Goal: Task Accomplishment & Management: Complete application form

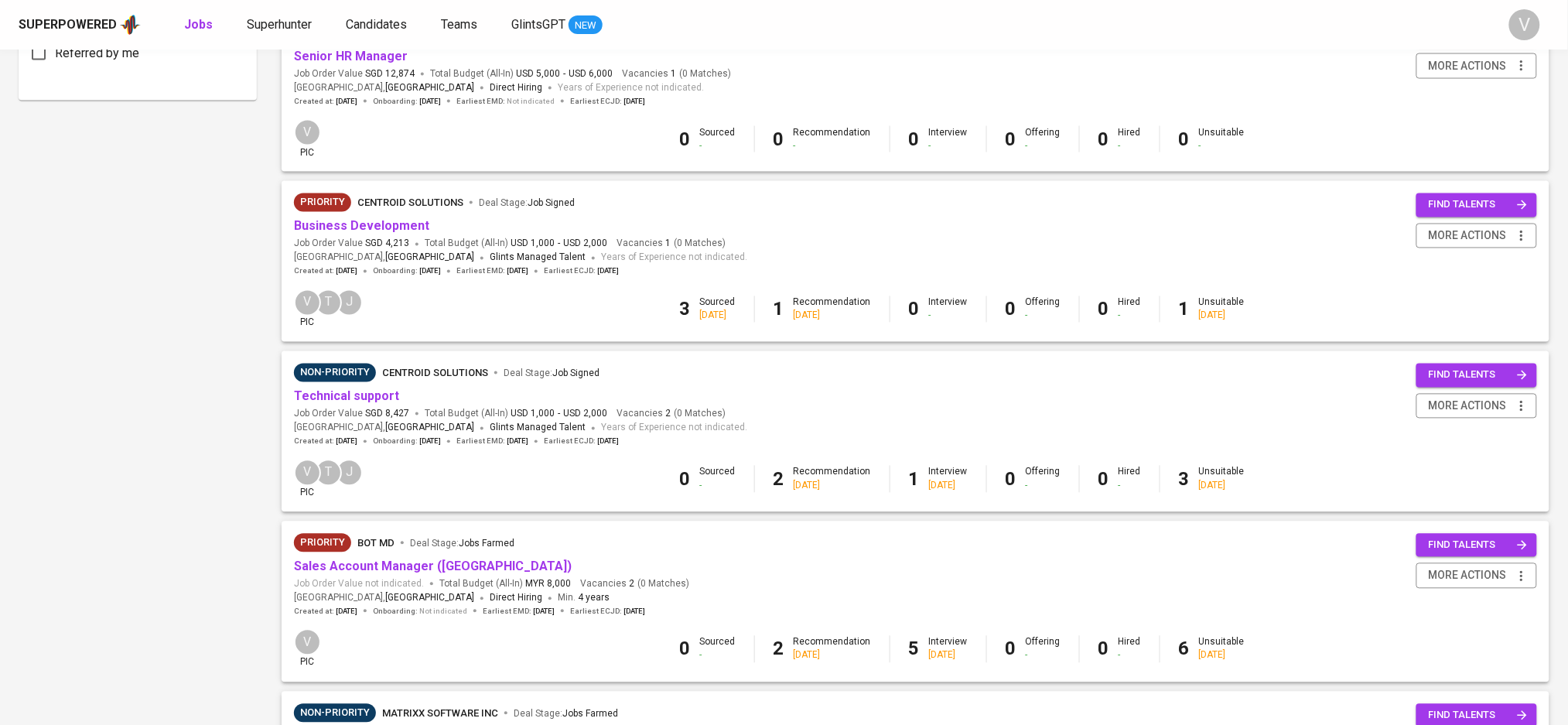
scroll to position [1032, 0]
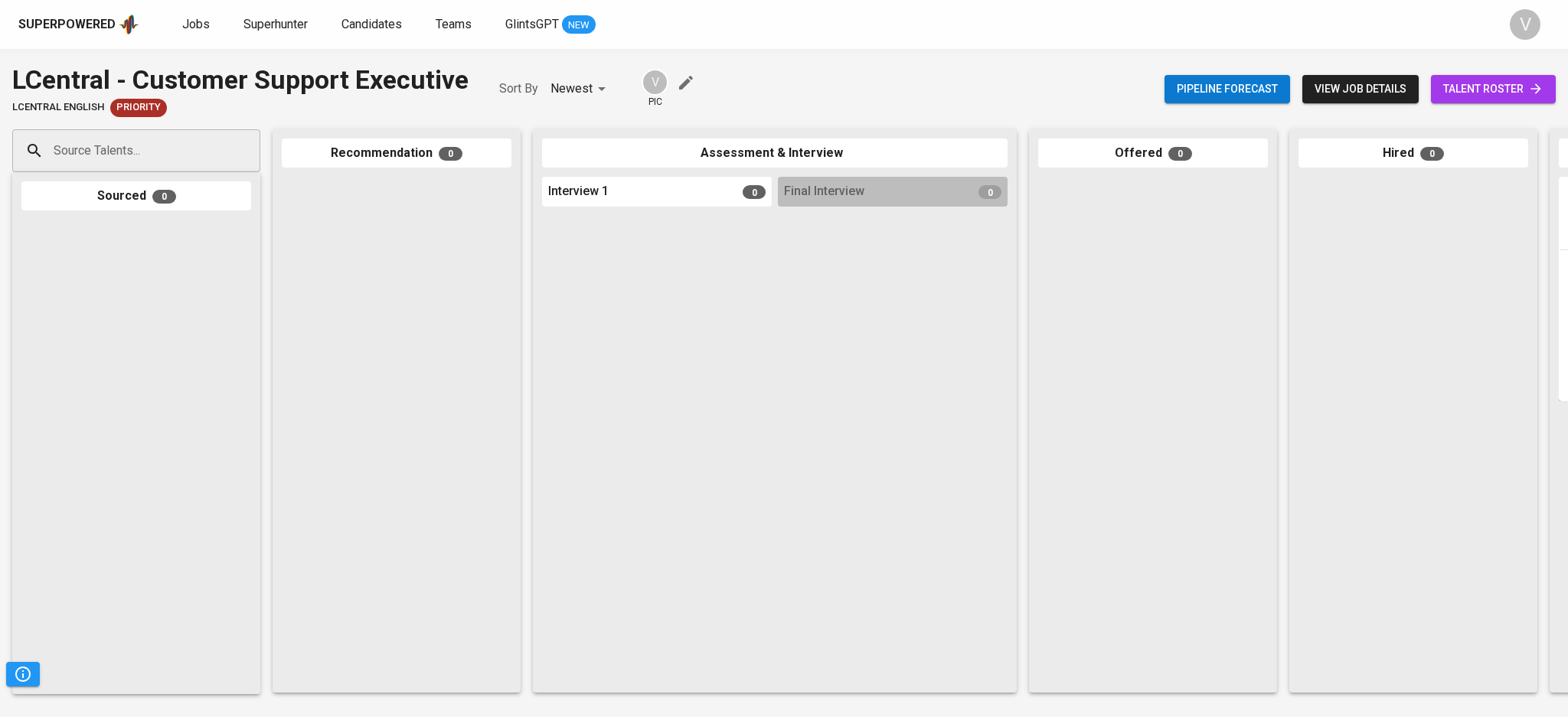
scroll to position [0, 75]
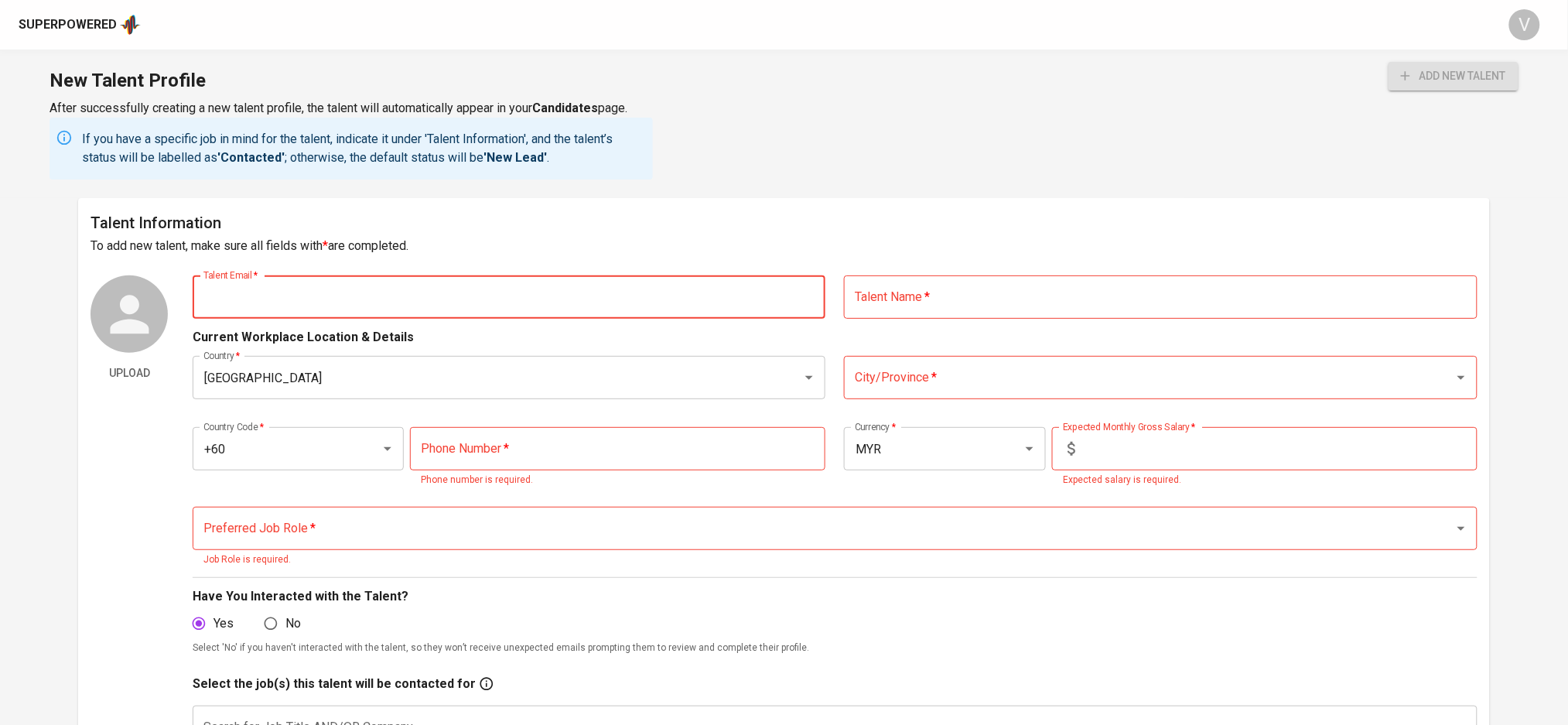
paste input "patrickloh67@gmail.com"
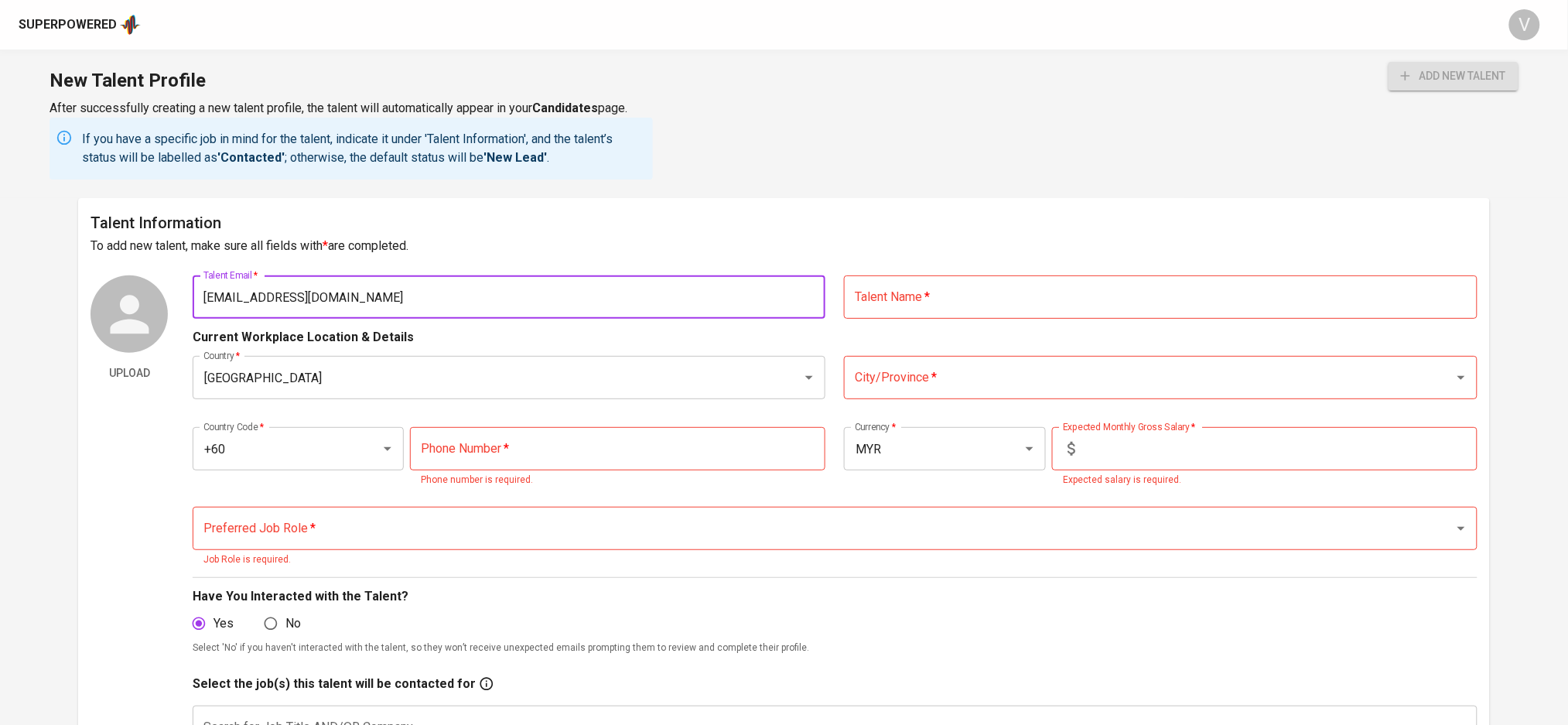
type input "patrickloh67@gmail.com"
click at [910, 306] on input "text" at bounding box center [1160, 297] width 633 height 43
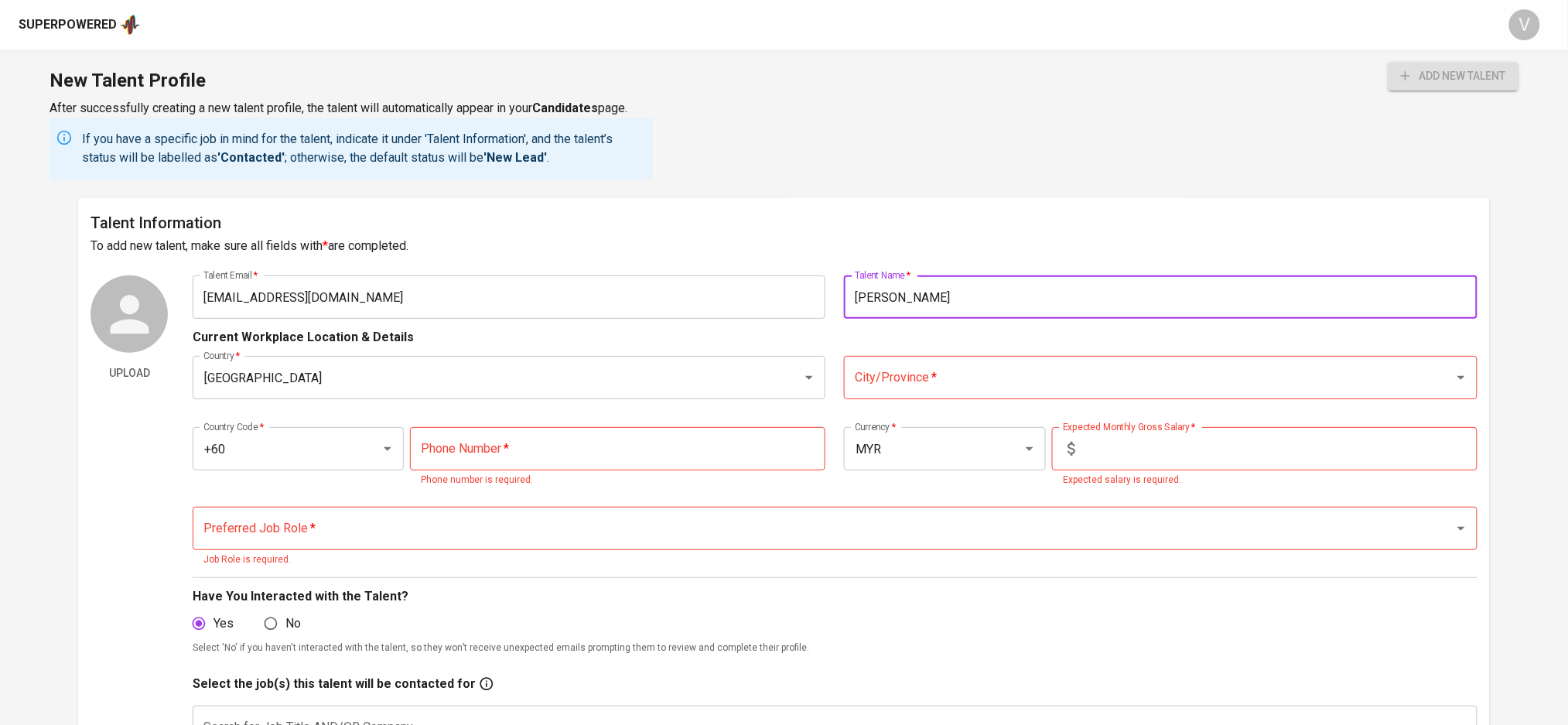
type input "Patrick Loh"
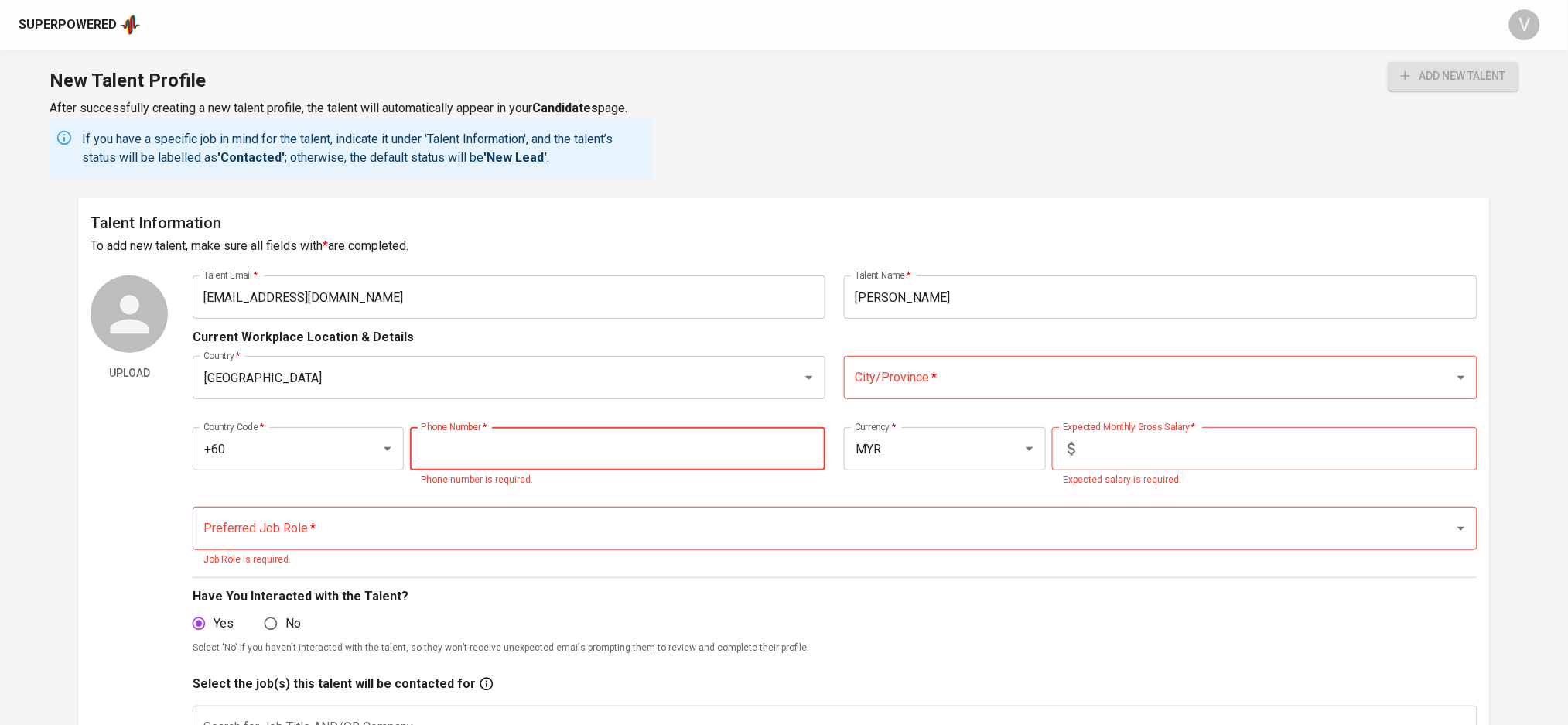
click at [448, 442] on input "tel" at bounding box center [618, 449] width 415 height 43
paste input "19-400-4335"
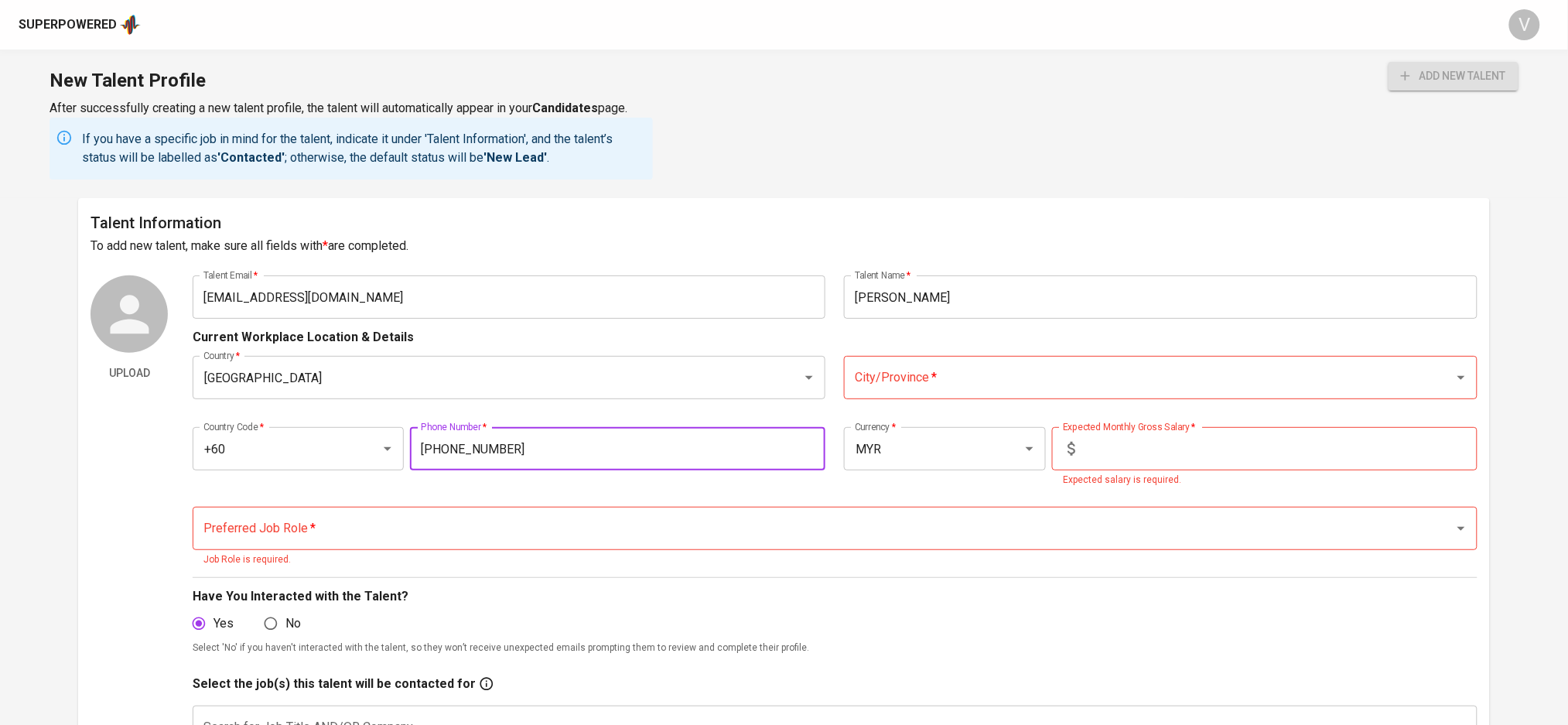
type input "19-400-4335"
click at [978, 373] on input "City/Province   *" at bounding box center [1139, 377] width 576 height 30
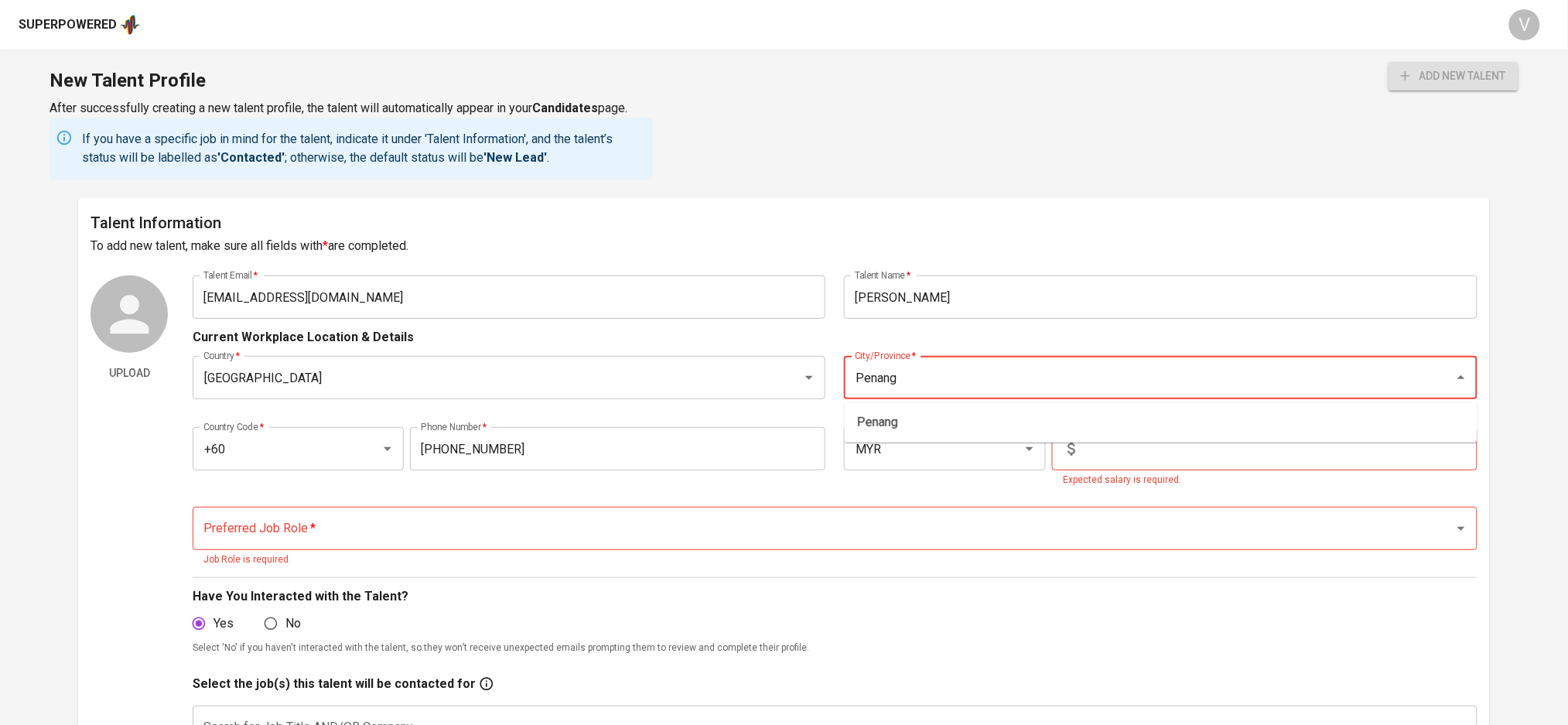
click at [940, 407] on ul "Penang" at bounding box center [1160, 422] width 633 height 40
click at [943, 411] on li "Penang" at bounding box center [1160, 422] width 633 height 28
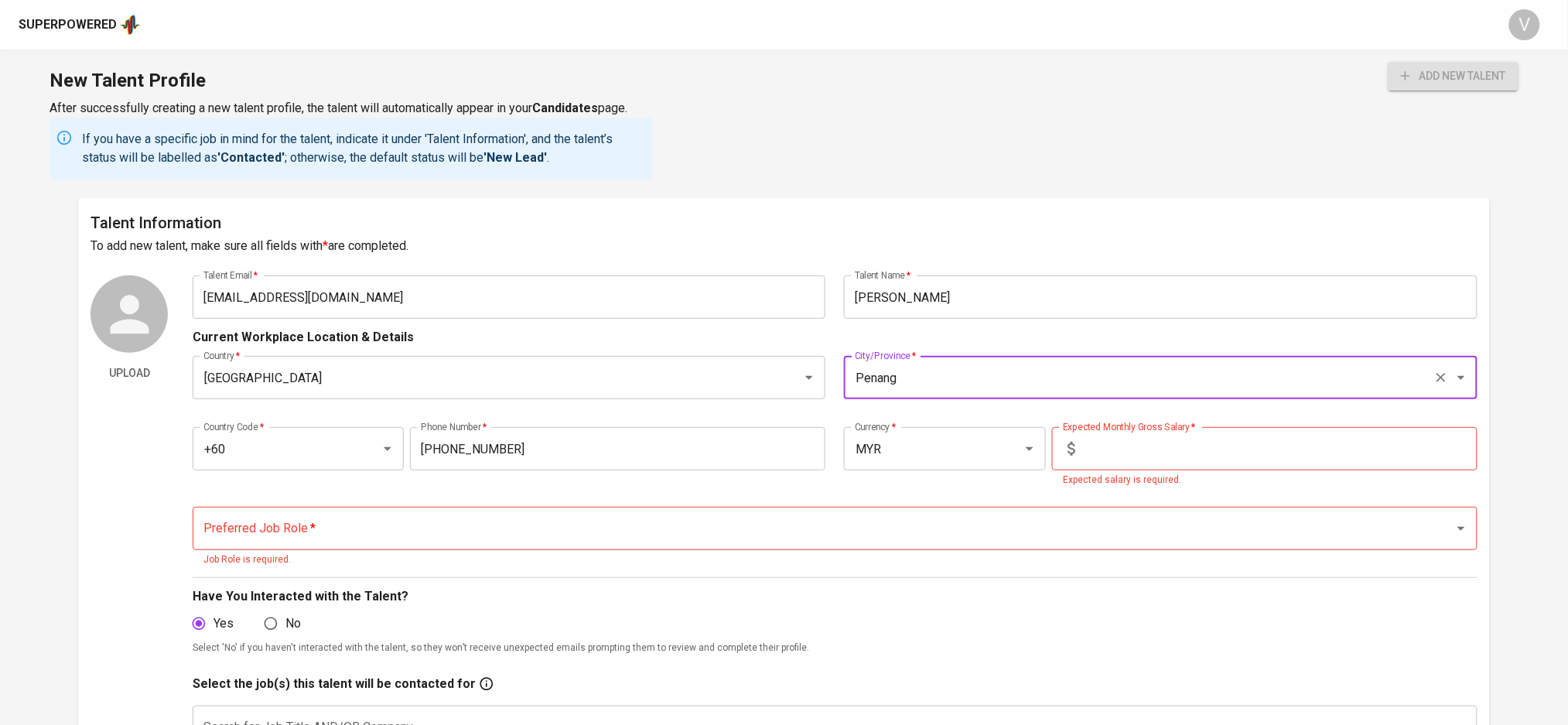
type input "Penang"
click at [1108, 444] on input "text" at bounding box center [1278, 449] width 395 height 43
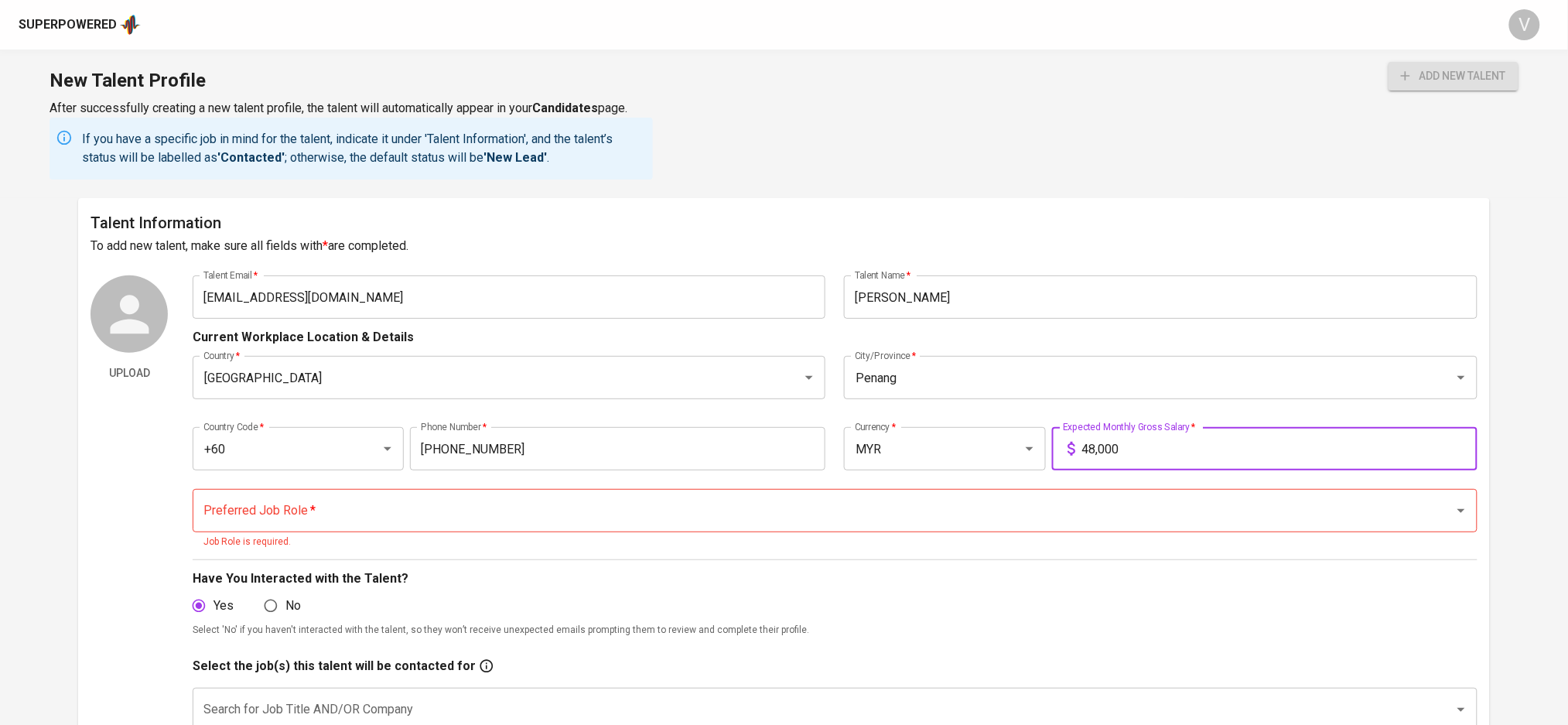
type input "48,000"
click at [319, 511] on input "Preferred Job Role   *" at bounding box center [813, 511] width 1227 height 30
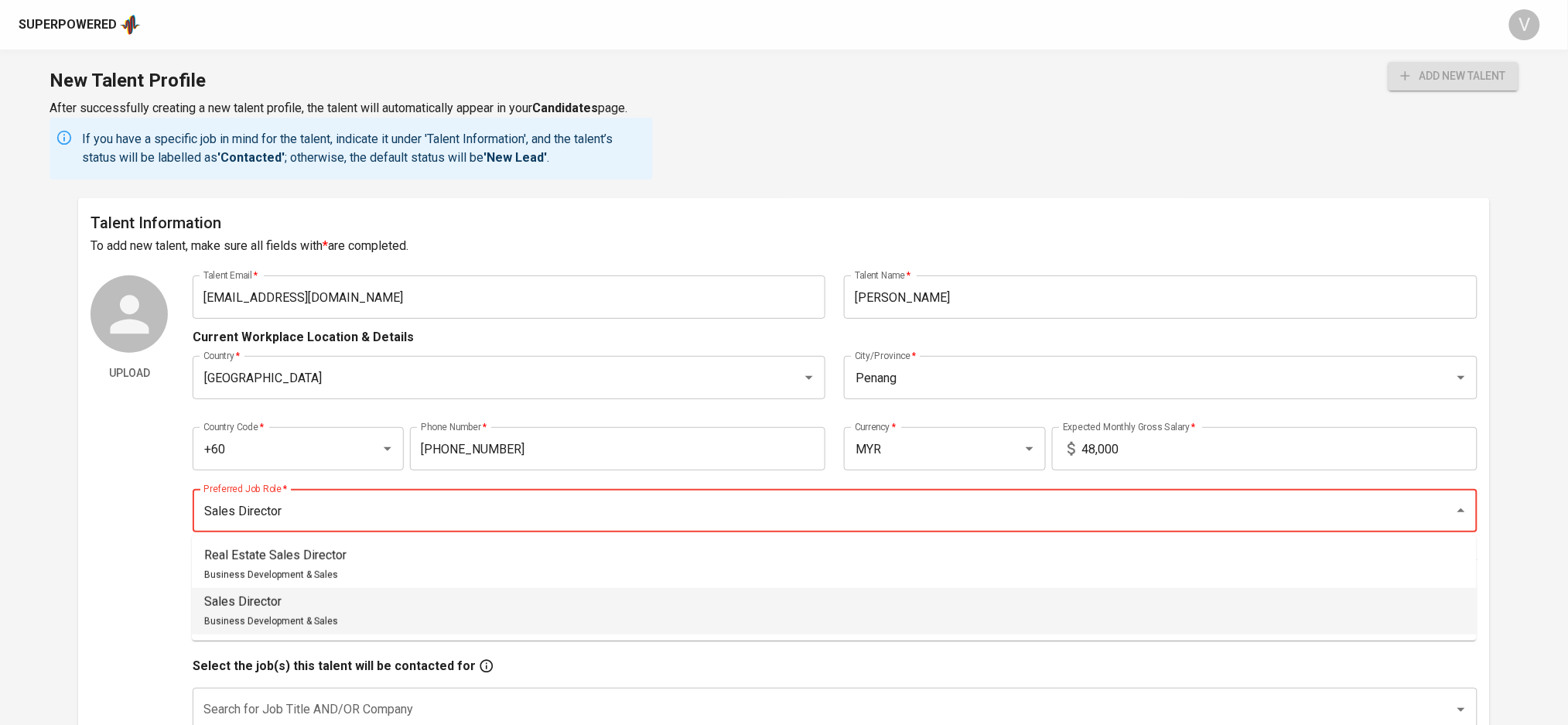
click at [238, 611] on div "Sales Director Business Development & Sales" at bounding box center [271, 612] width 134 height 37
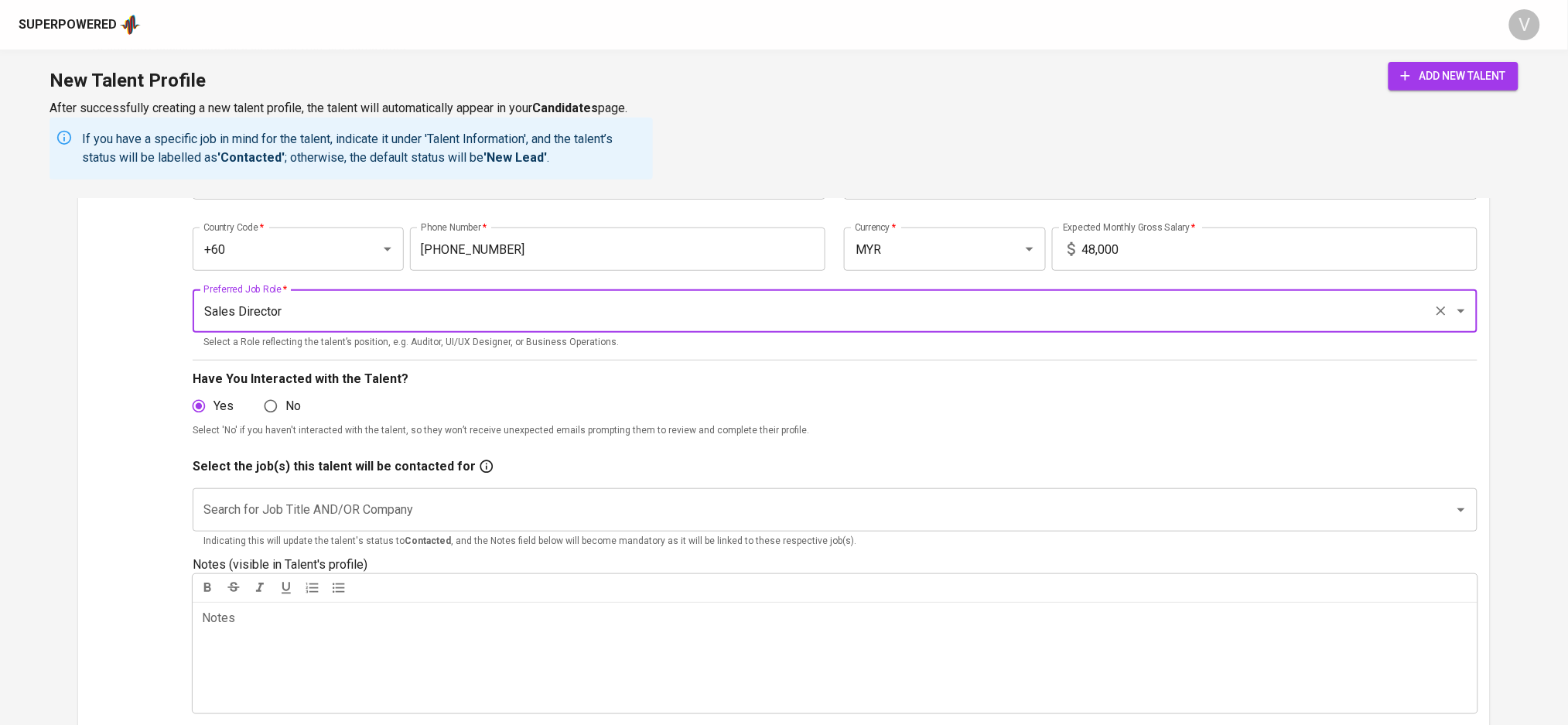
scroll to position [206, 0]
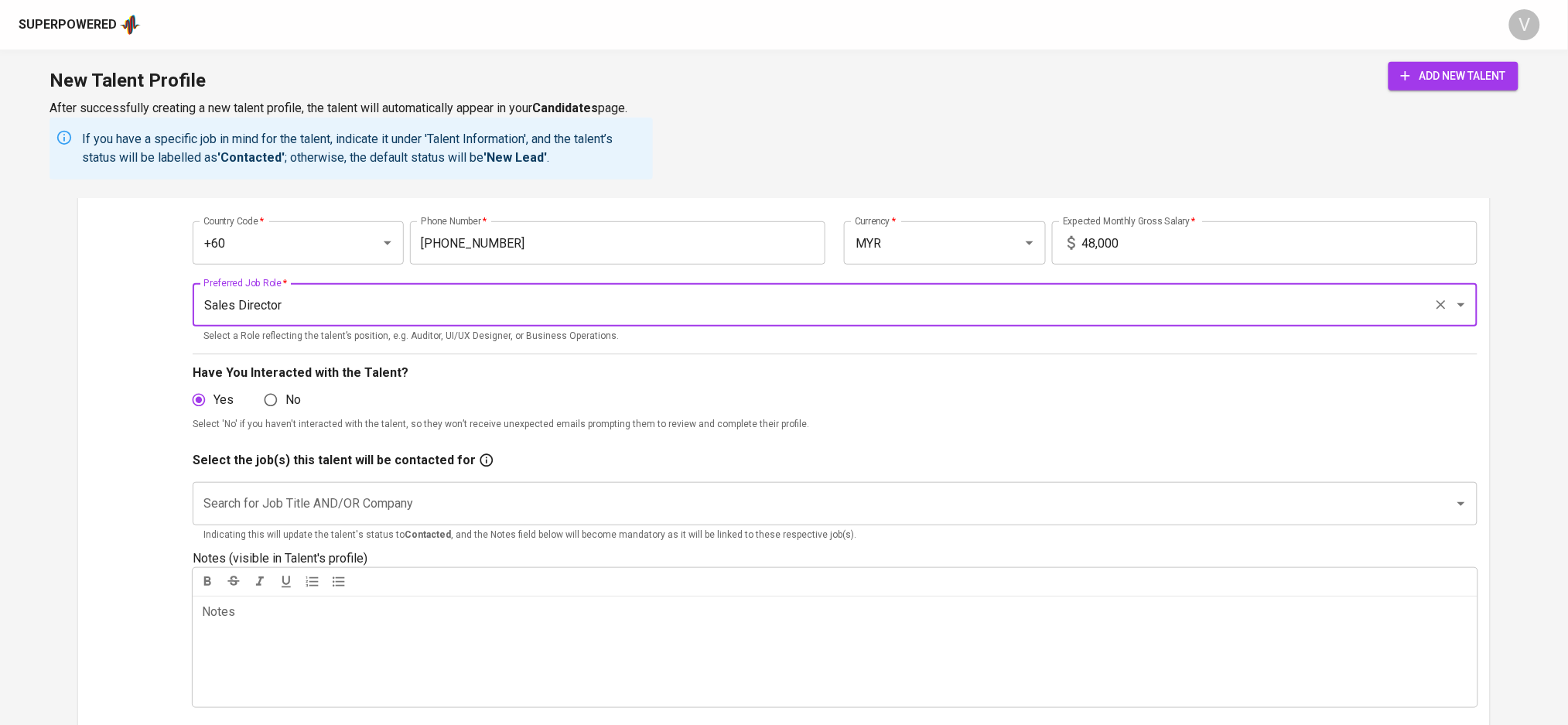
type input "Sales Director"
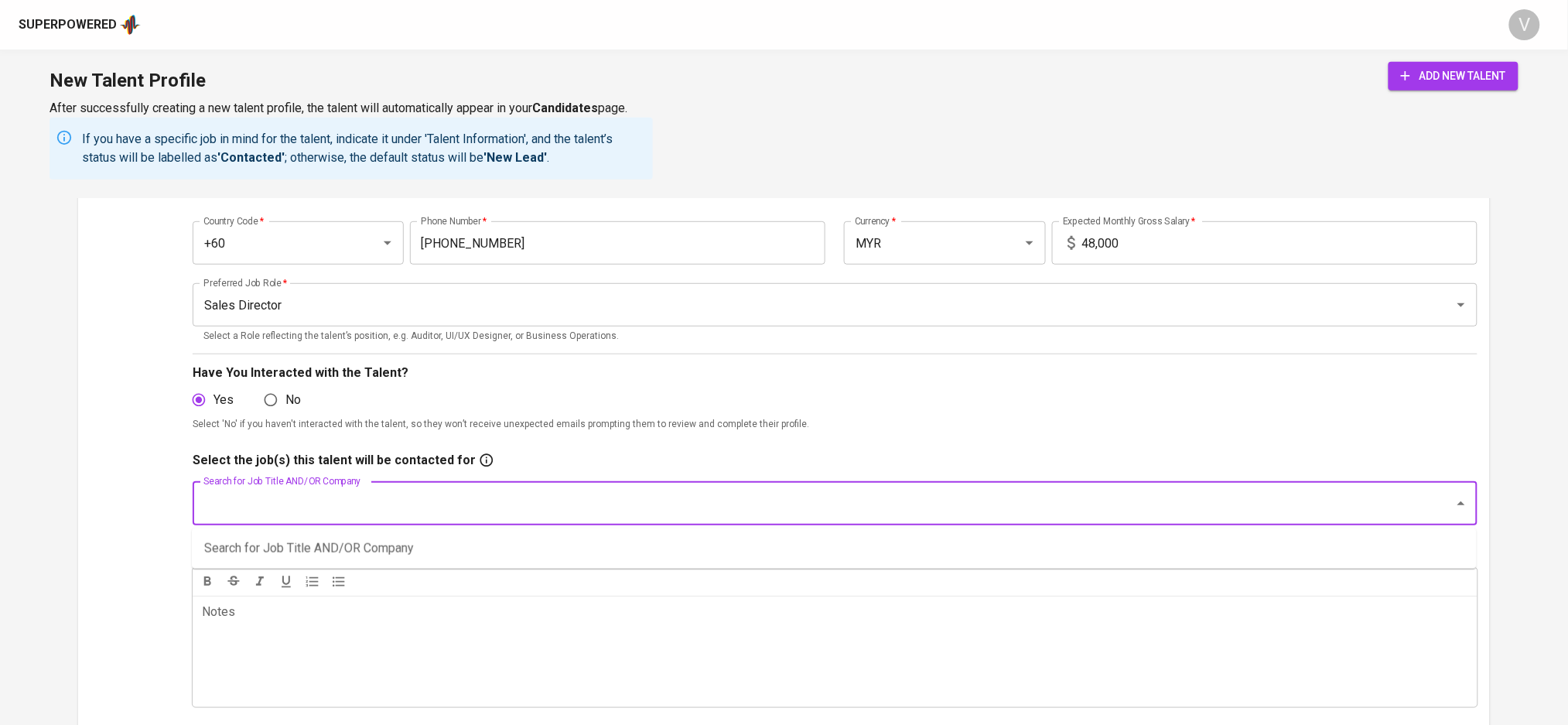
click at [267, 491] on input "Search for Job Title AND/OR Company" at bounding box center [813, 504] width 1227 height 30
type input "six sense"
type input "sales le"
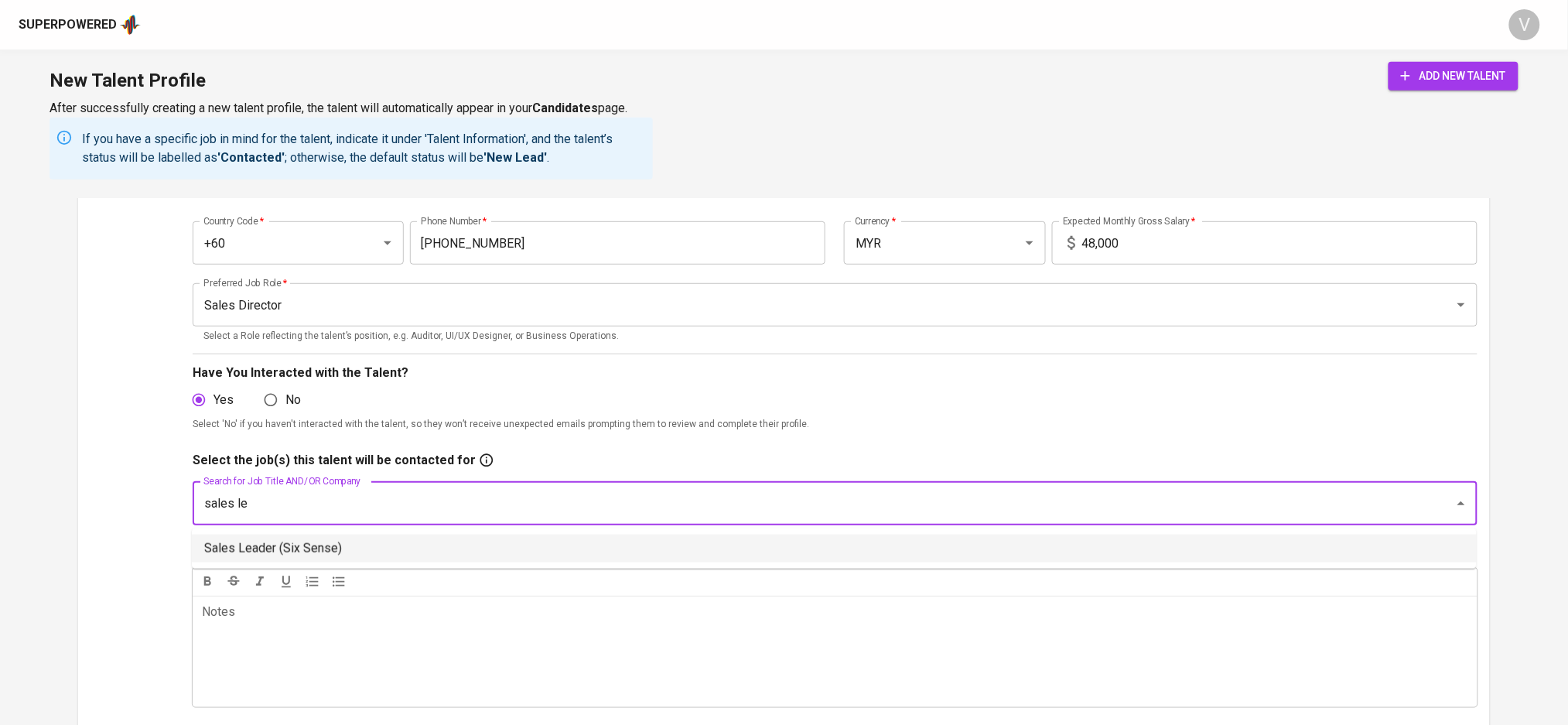
click at [301, 541] on li "Sales Leader (Six Sense)" at bounding box center [834, 548] width 1285 height 28
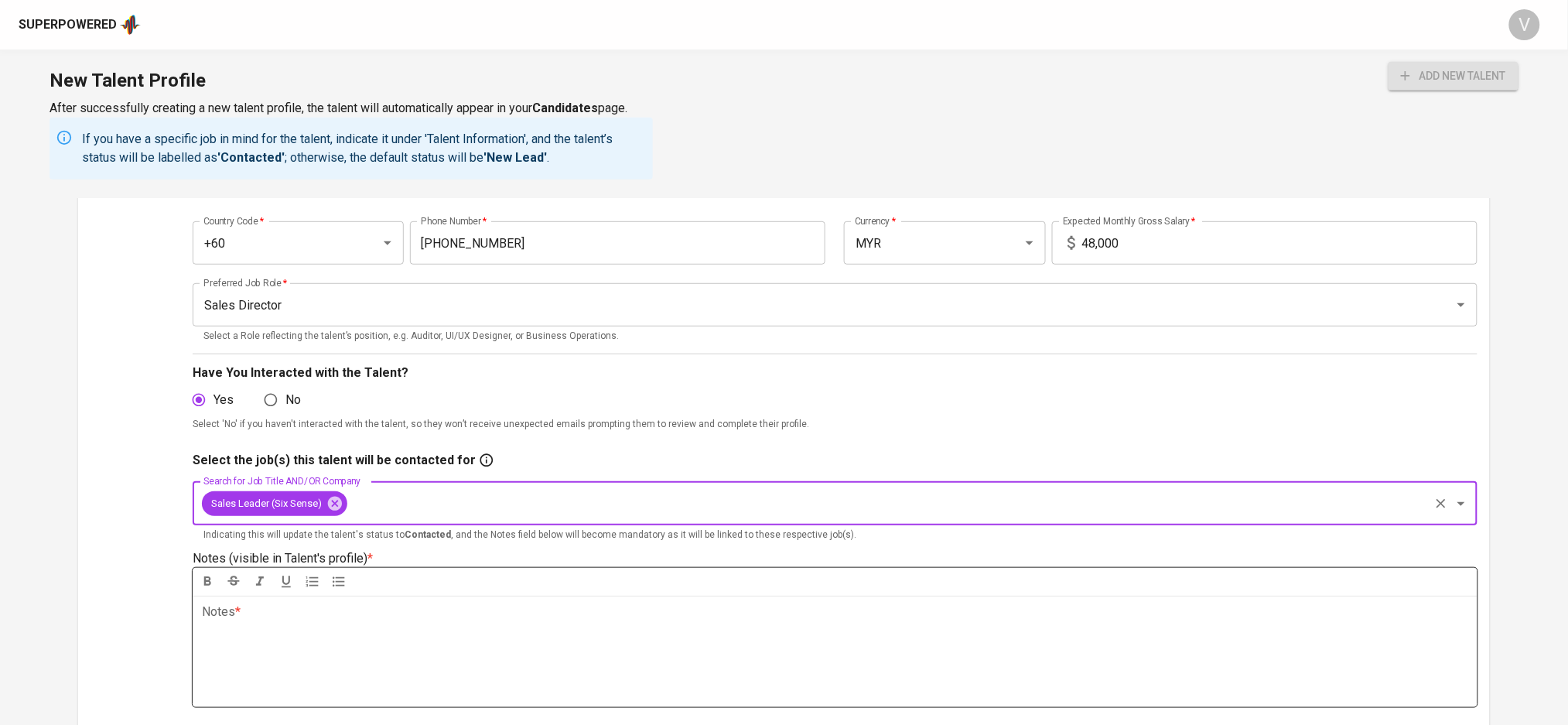
click at [256, 623] on div "Notes * ﻿" at bounding box center [835, 651] width 1284 height 111
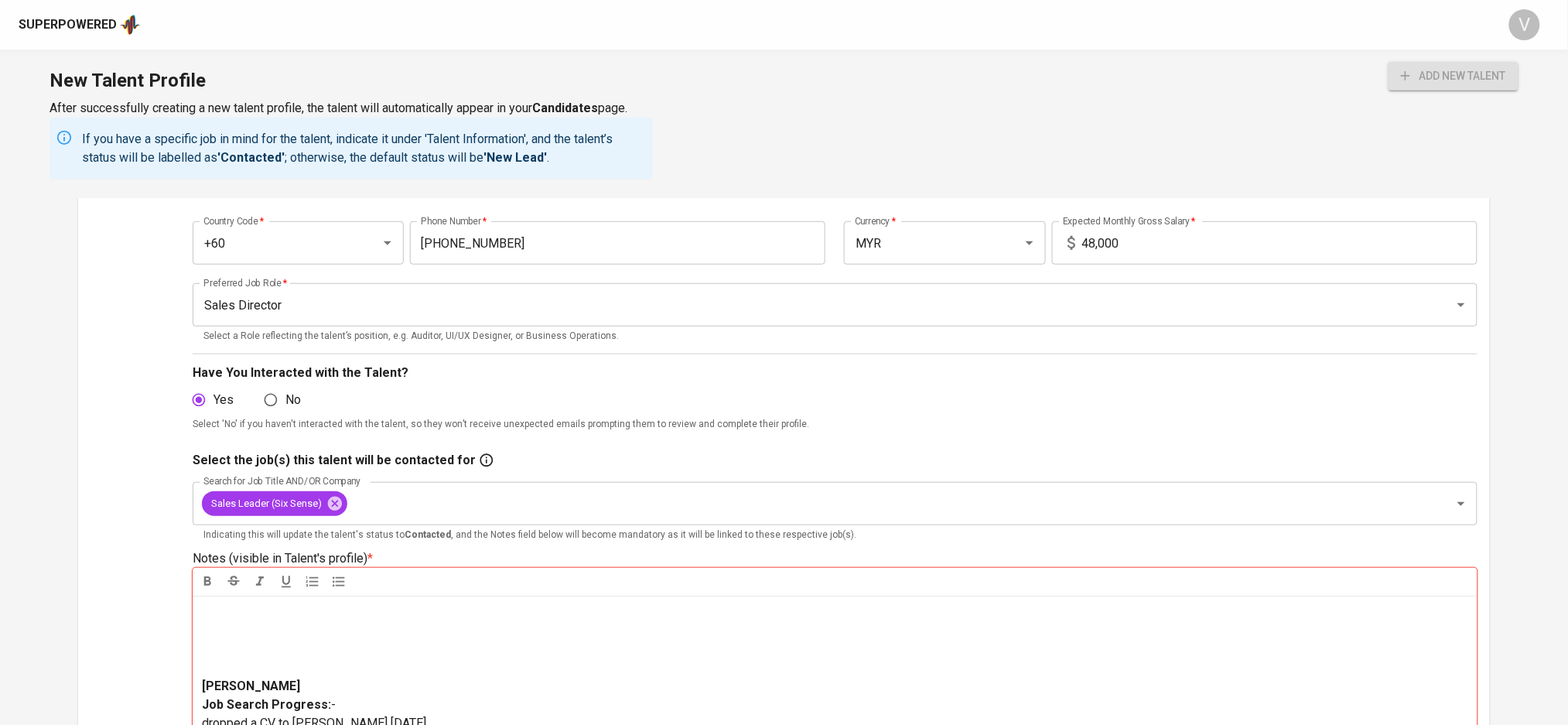
click at [249, 650] on p at bounding box center [835, 639] width 1266 height 74
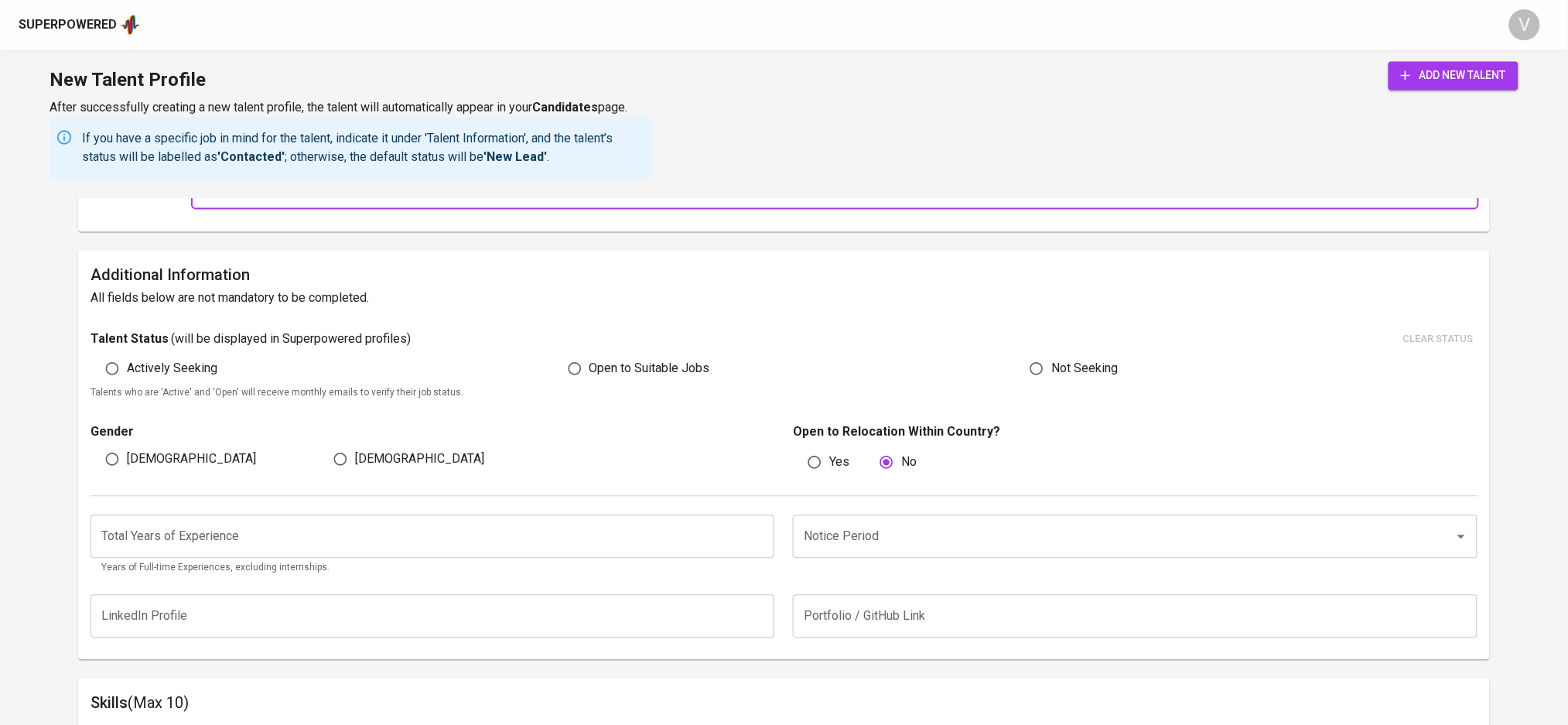
scroll to position [1032, 0]
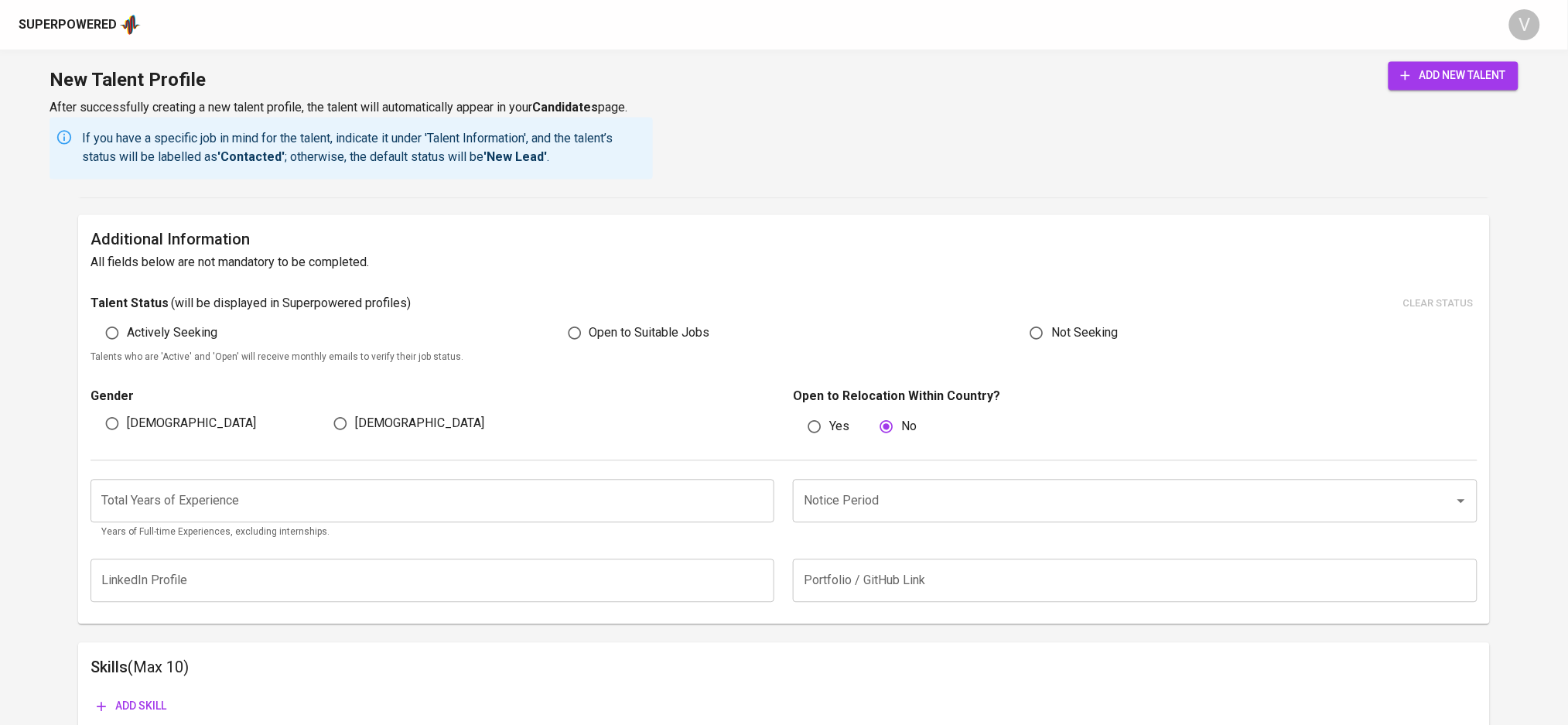
click at [189, 339] on span "Actively Seeking" at bounding box center [172, 334] width 91 height 19
click at [127, 339] on input "Actively Seeking" at bounding box center [112, 333] width 30 height 30
radio input "true"
click at [125, 426] on input "Male" at bounding box center [112, 424] width 30 height 30
radio input "true"
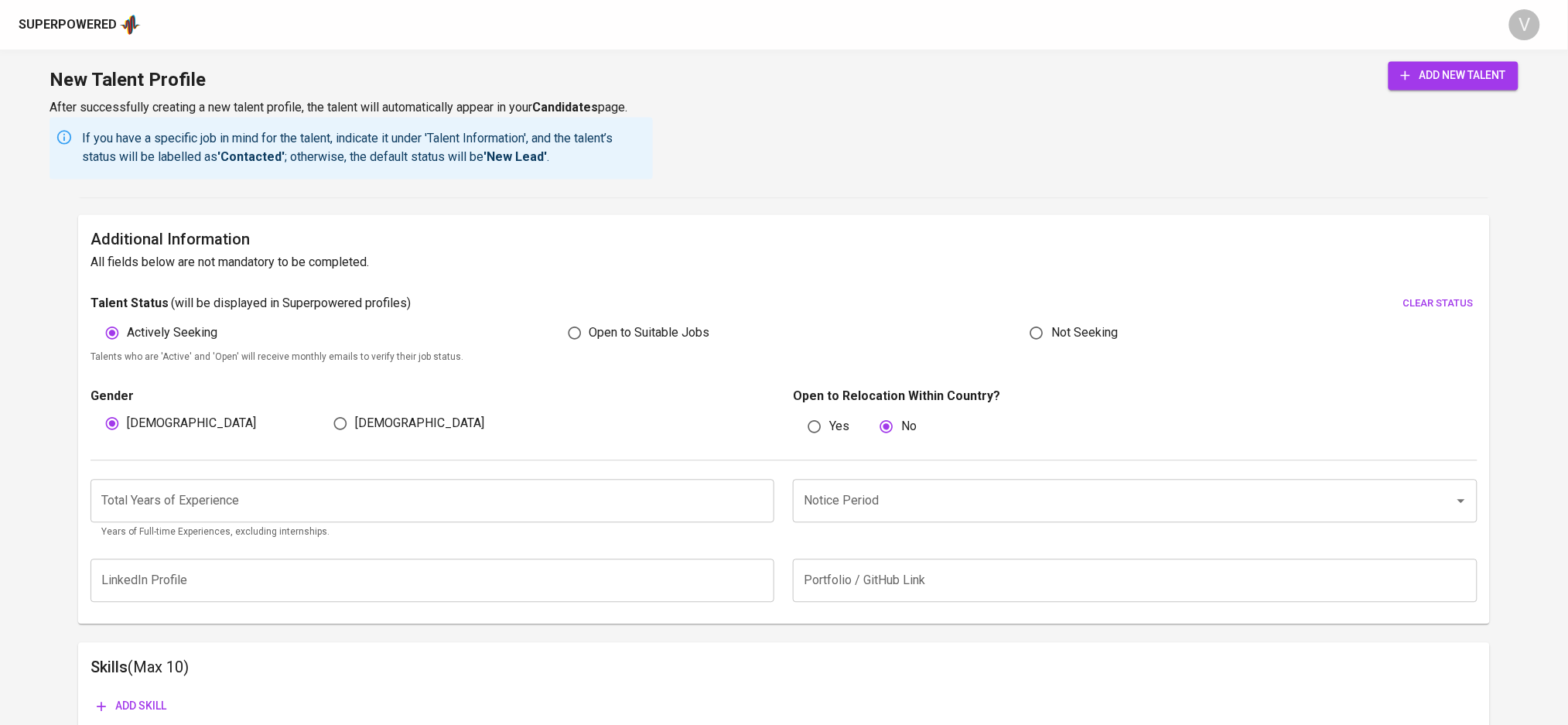
click at [509, 498] on input "number" at bounding box center [432, 501] width 684 height 43
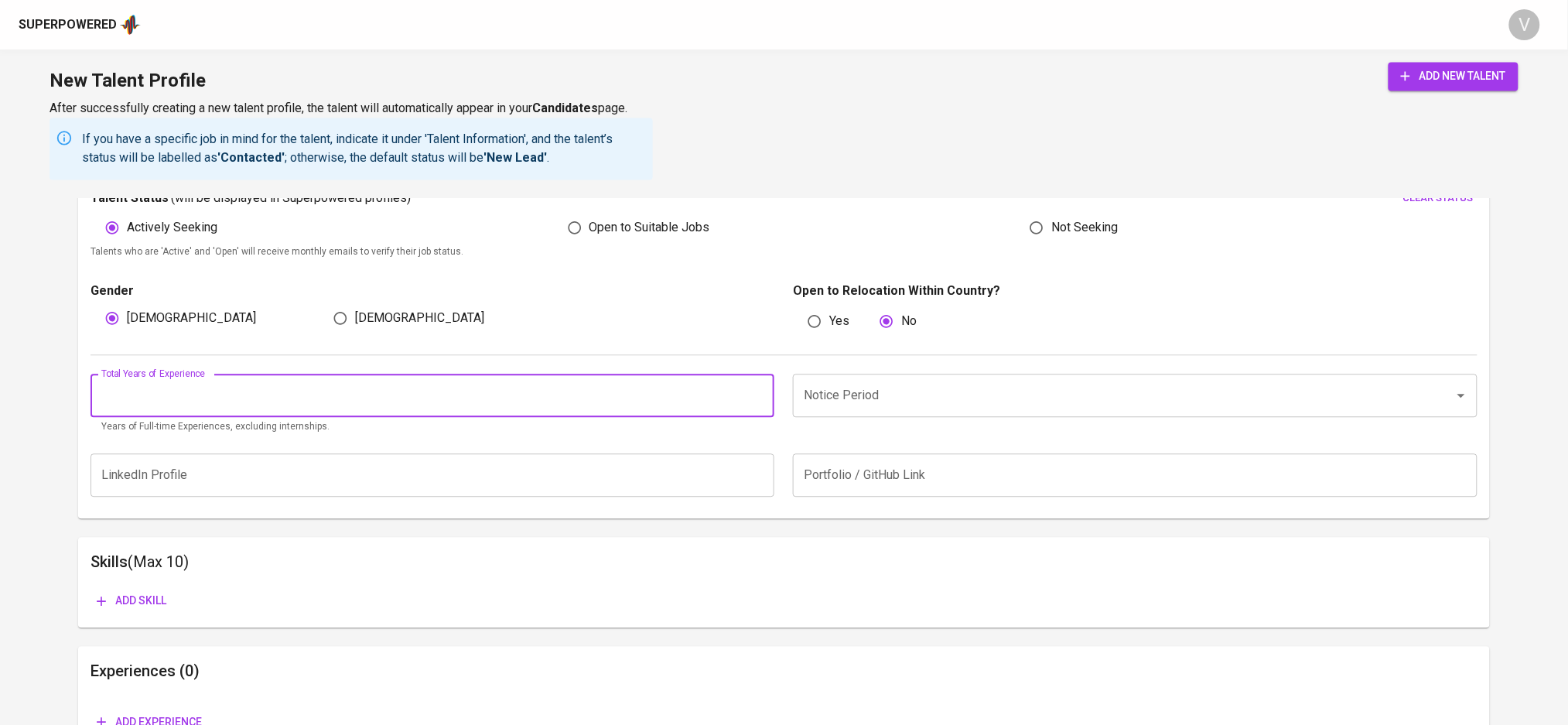
scroll to position [1147, 0]
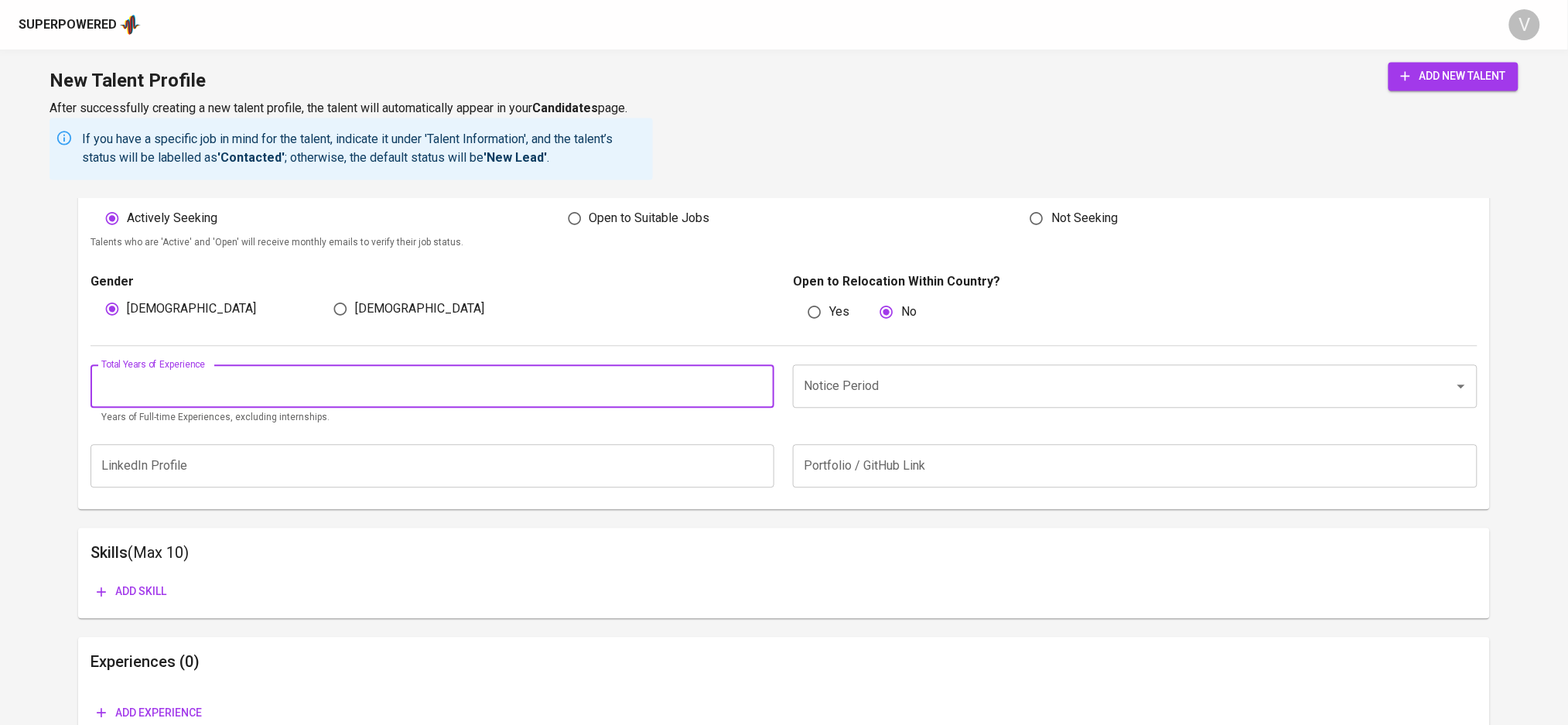
click at [301, 393] on input "number" at bounding box center [432, 386] width 684 height 43
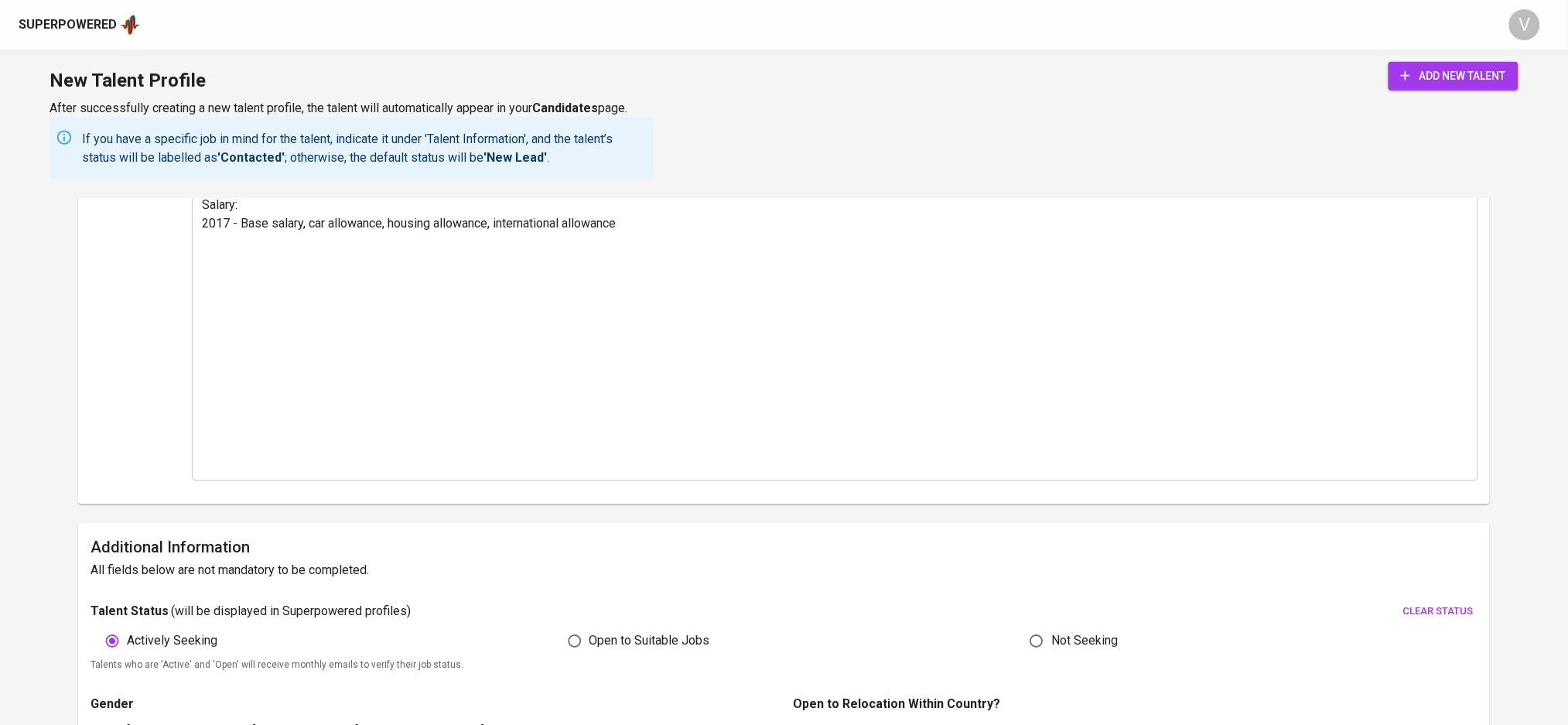
scroll to position [507, 0]
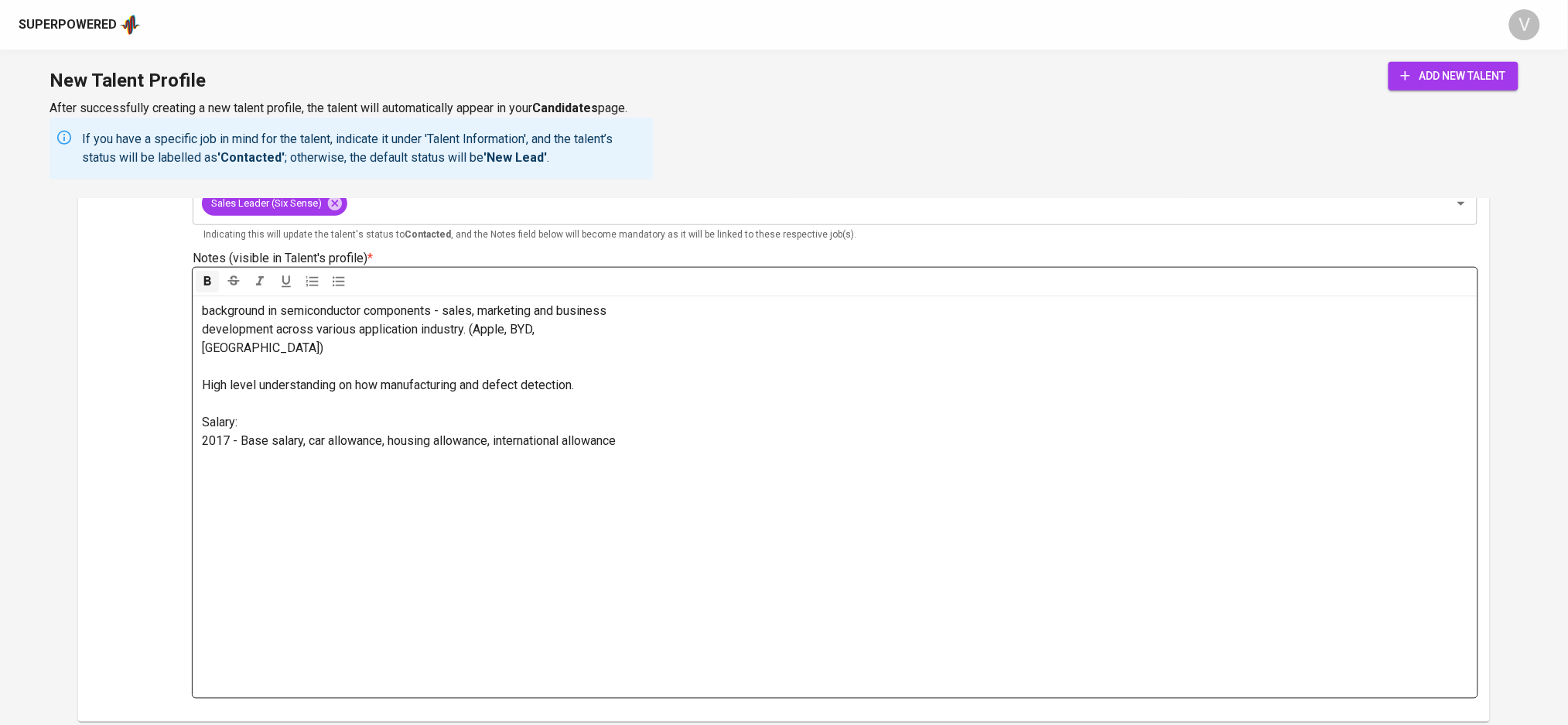
type input "2"
click at [313, 552] on div "Vern Job Search Progress: - dropped a CV to Sonia 2 weeks ago. Sixsense - prefe…" at bounding box center [835, 497] width 1284 height 403
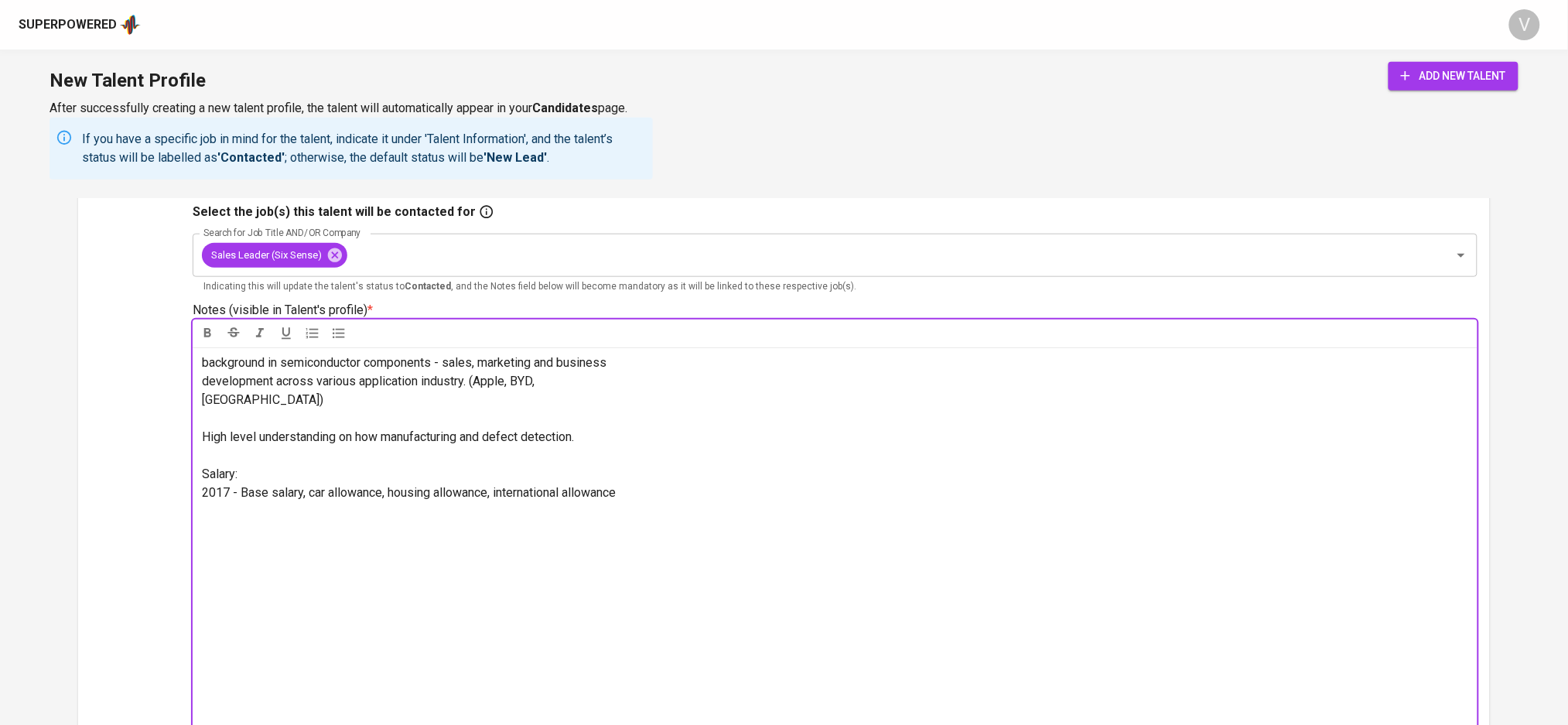
scroll to position [744, 0]
click at [256, 533] on p at bounding box center [835, 623] width 1266 height 241
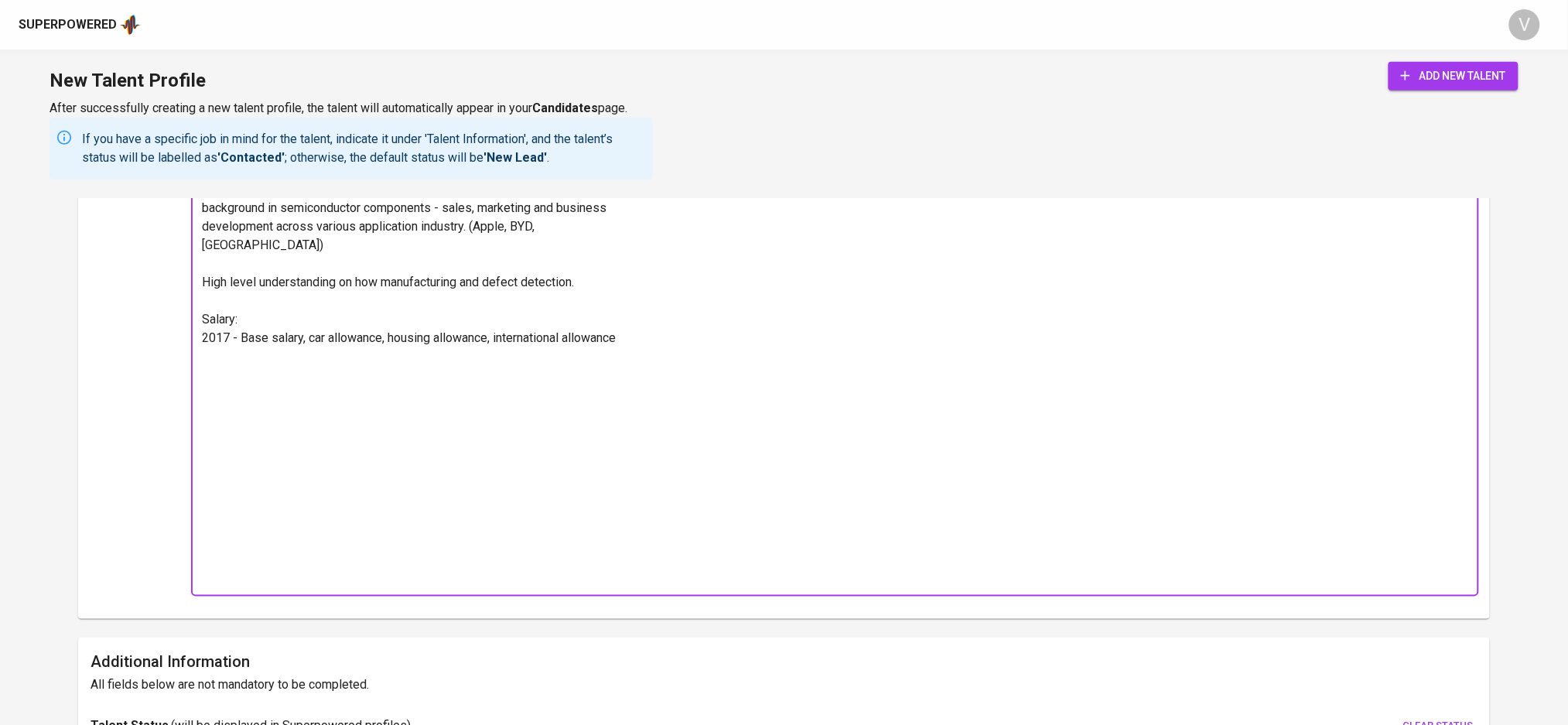
scroll to position [764, 0]
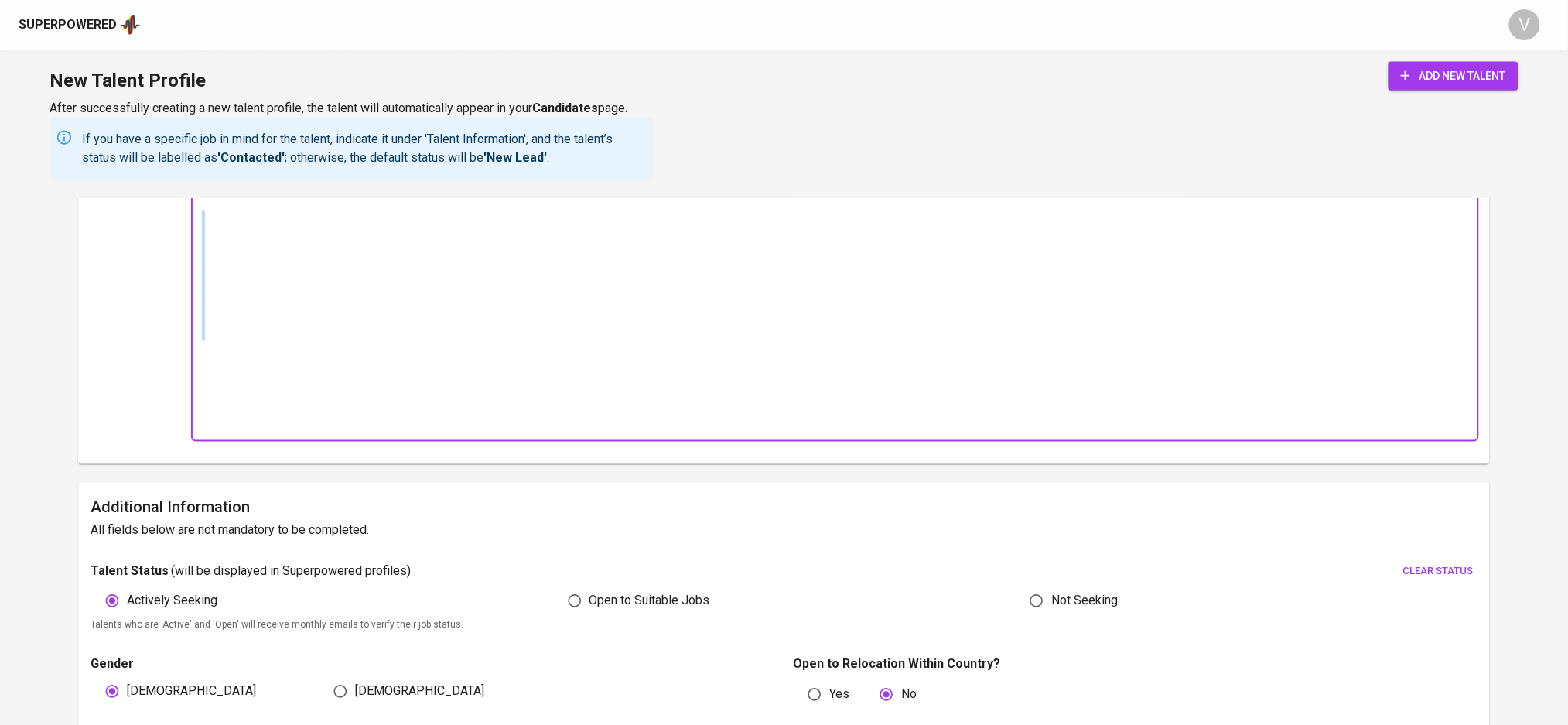
drag, startPoint x: 398, startPoint y: 350, endPoint x: 398, endPoint y: 365, distance: 15.0
click at [398, 351] on p at bounding box center [835, 314] width 1266 height 241
click at [386, 403] on p at bounding box center [835, 314] width 1266 height 241
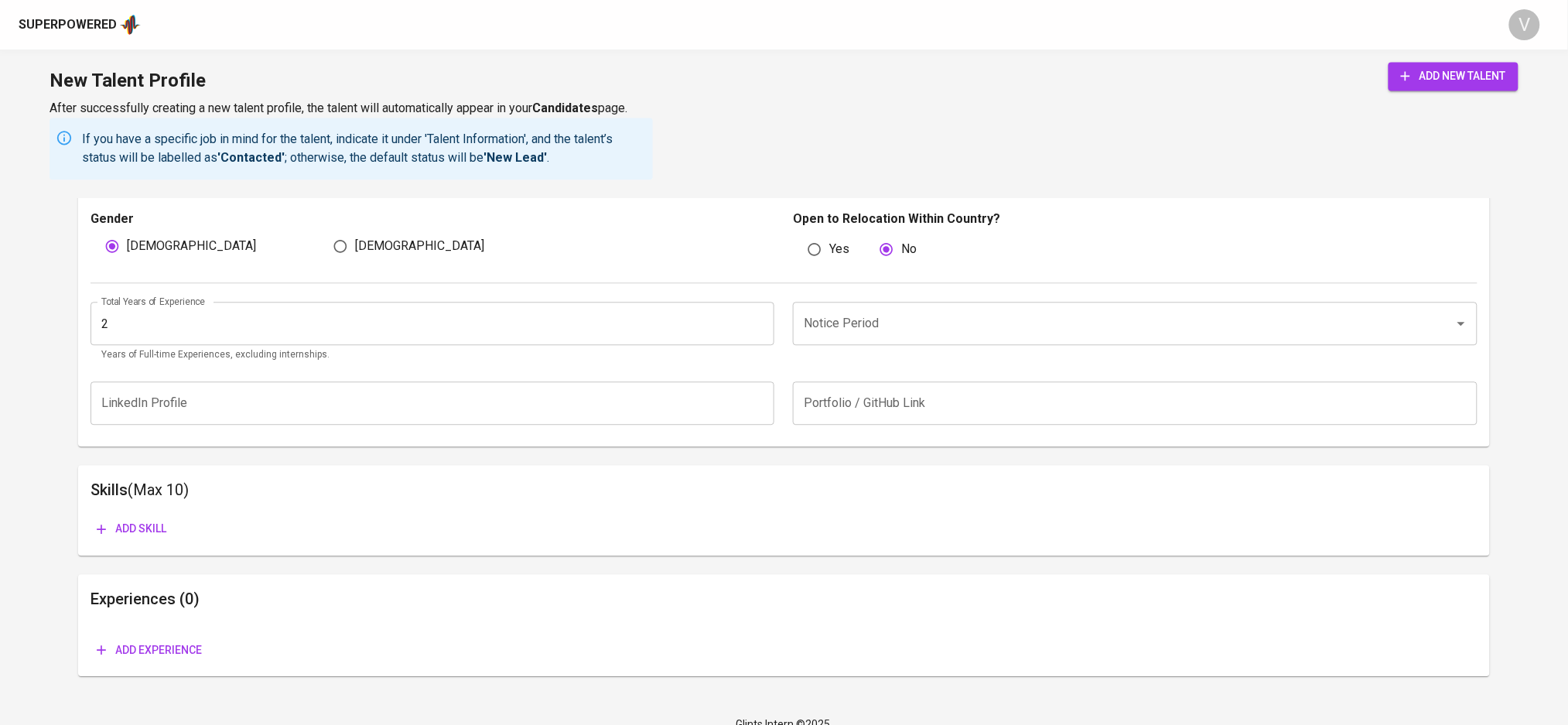
scroll to position [1229, 0]
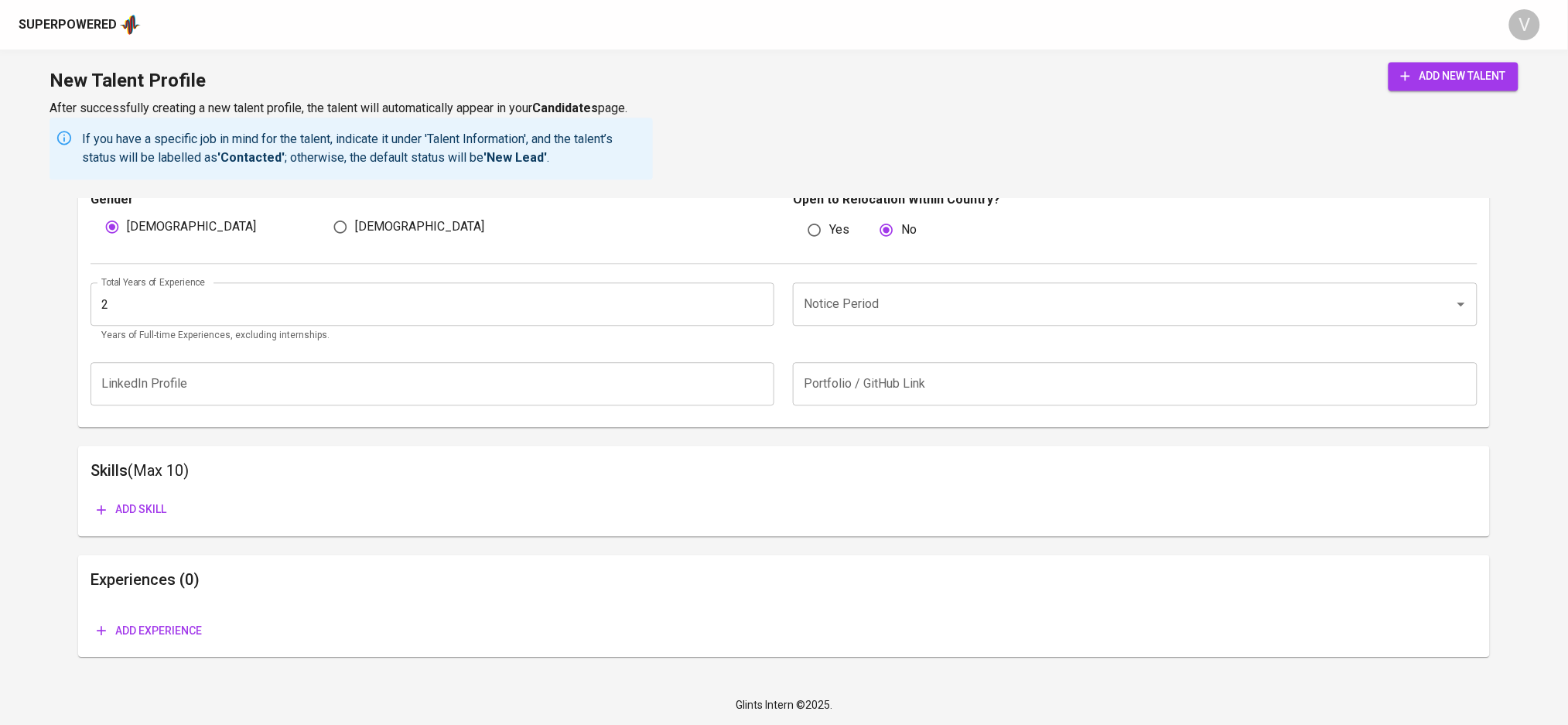
click at [991, 315] on input "Notice Period" at bounding box center [1114, 304] width 627 height 30
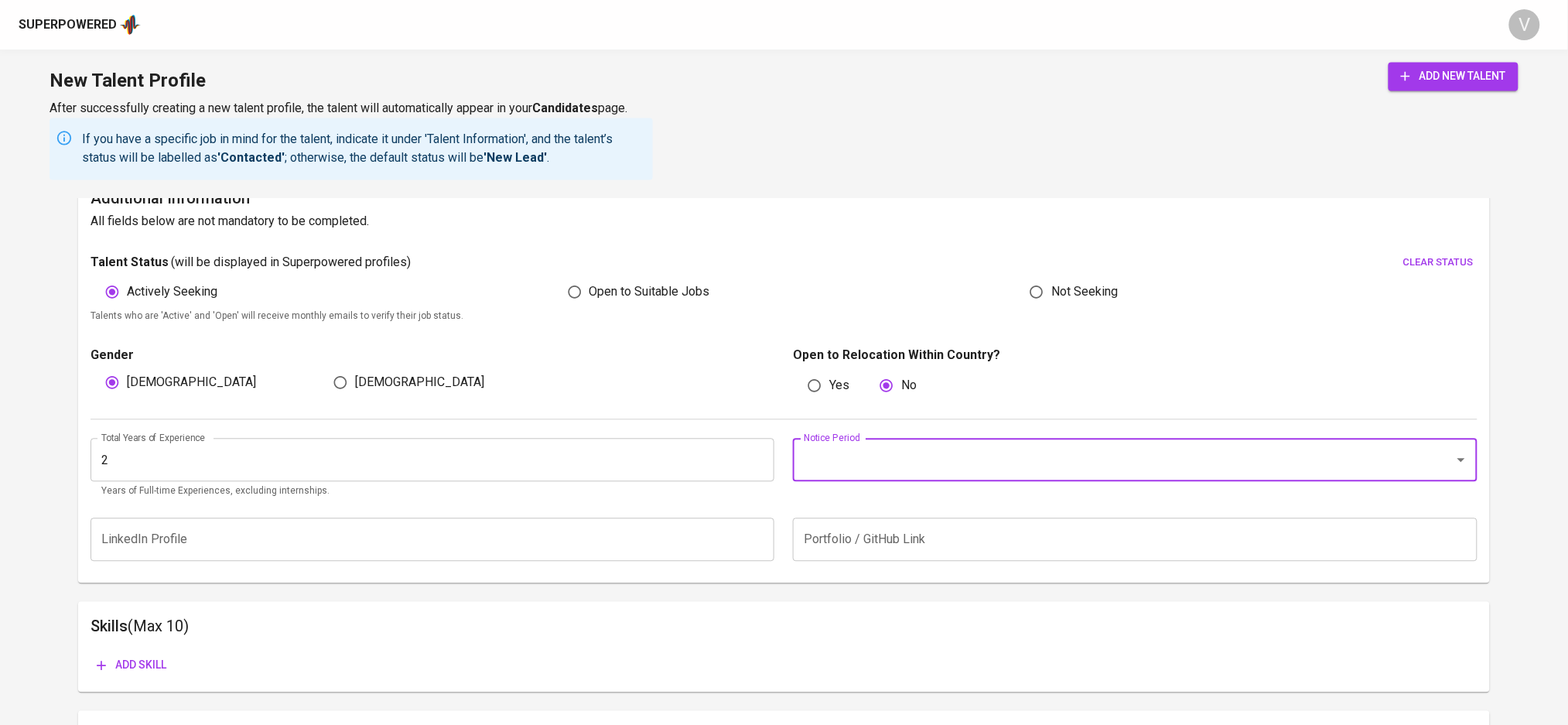
scroll to position [1022, 0]
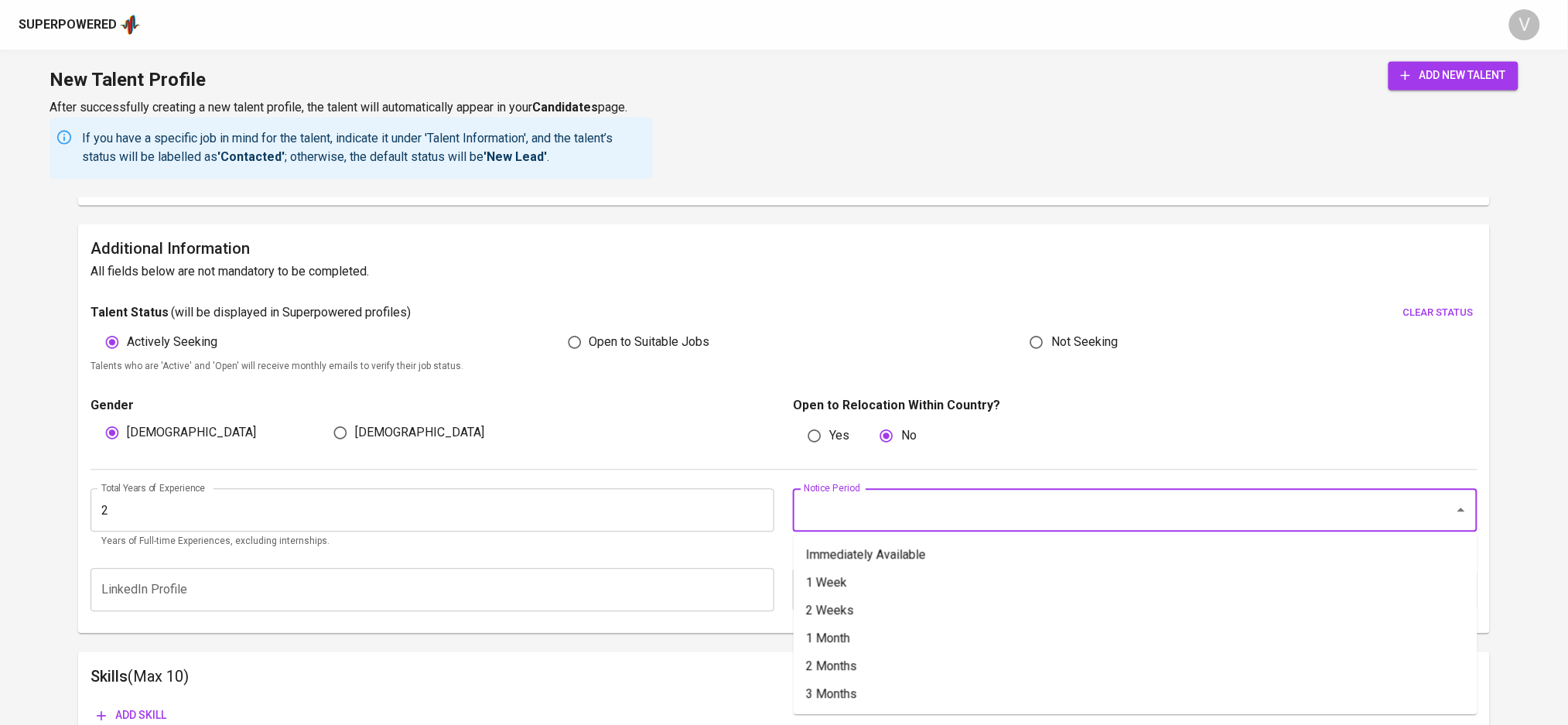
click at [933, 518] on input "Notice Period" at bounding box center [1114, 511] width 627 height 30
drag, startPoint x: 821, startPoint y: 698, endPoint x: 680, endPoint y: 644, distance: 151.0
click at [821, 697] on li "3 Months" at bounding box center [1135, 694] width 684 height 28
type input "3 Months"
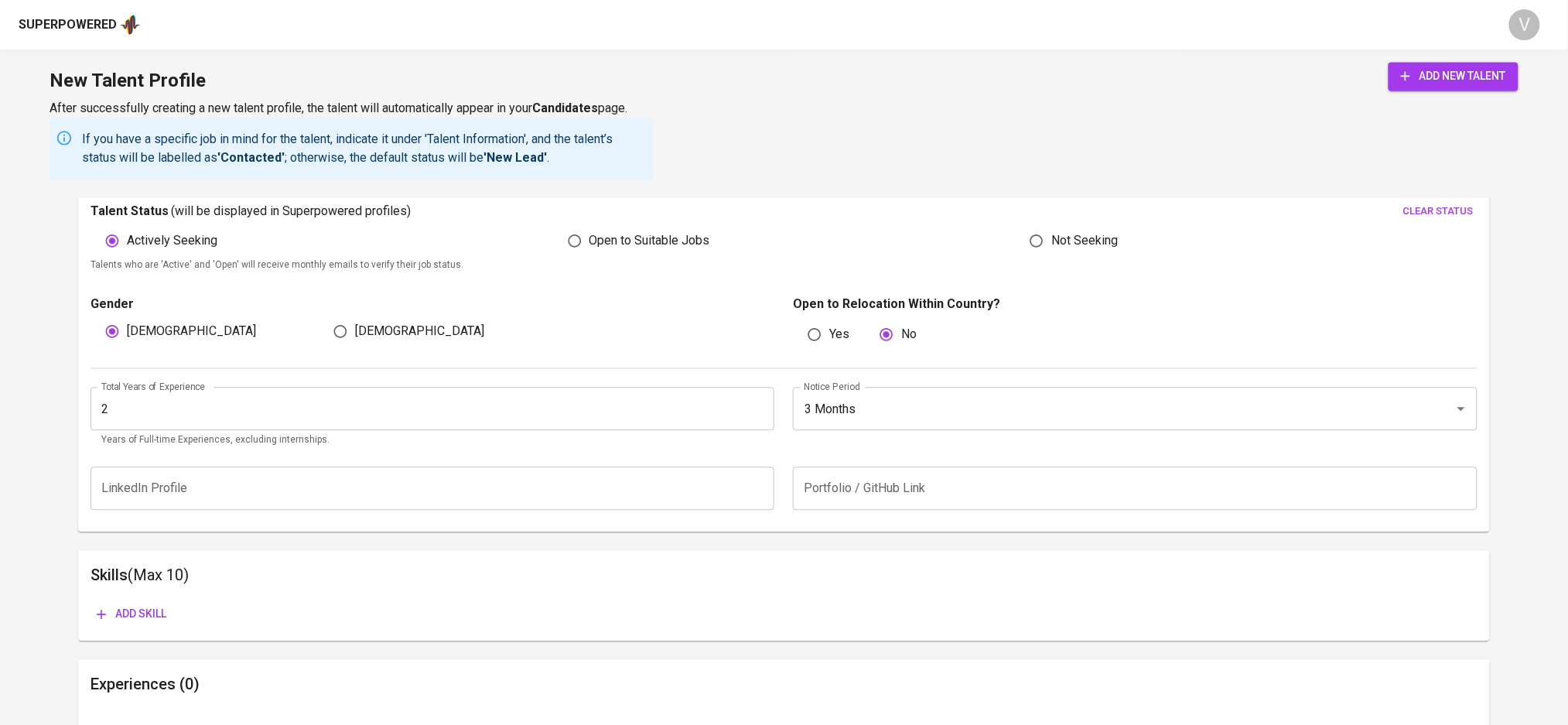
scroll to position [1125, 0]
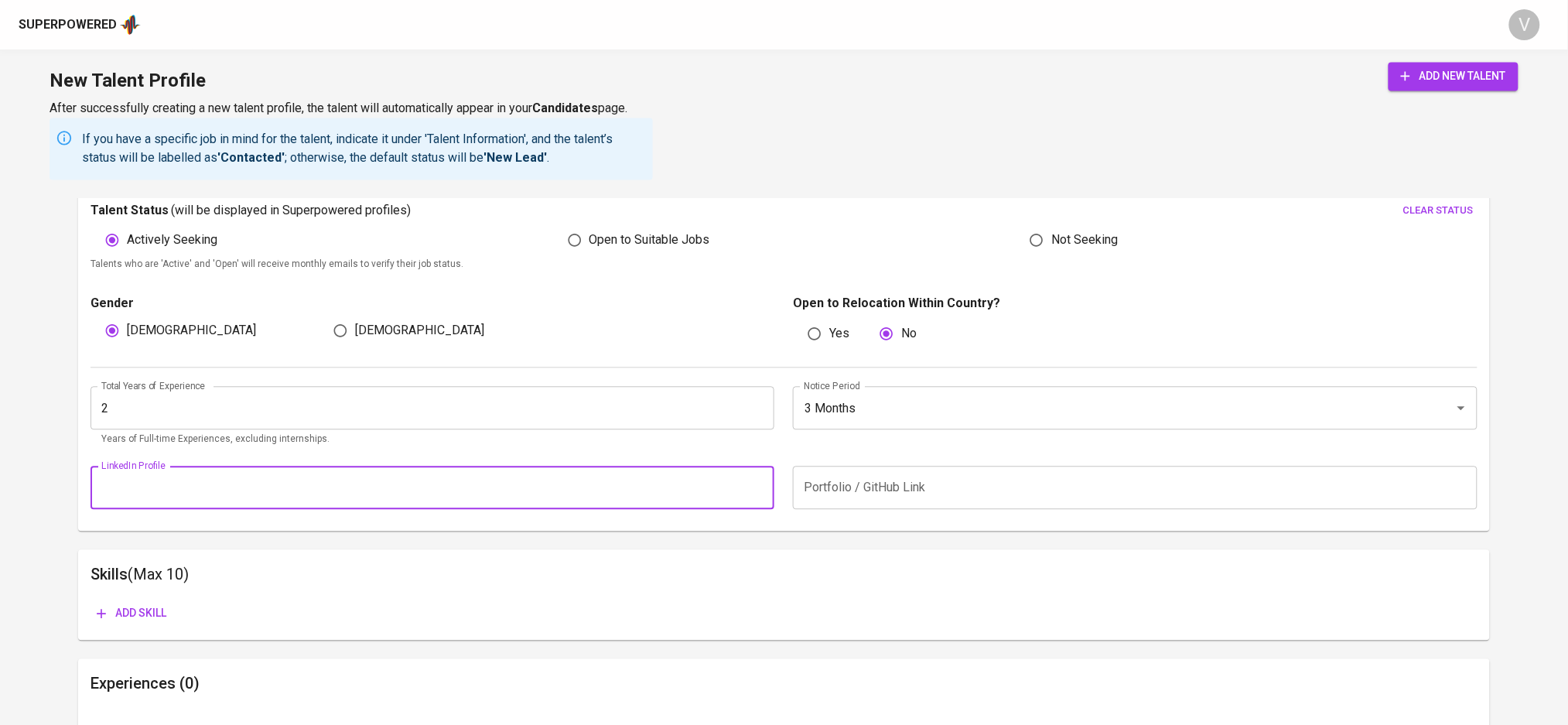
drag, startPoint x: 451, startPoint y: 490, endPoint x: 454, endPoint y: 479, distance: 11.4
click at [451, 490] on input "text" at bounding box center [432, 487] width 684 height 43
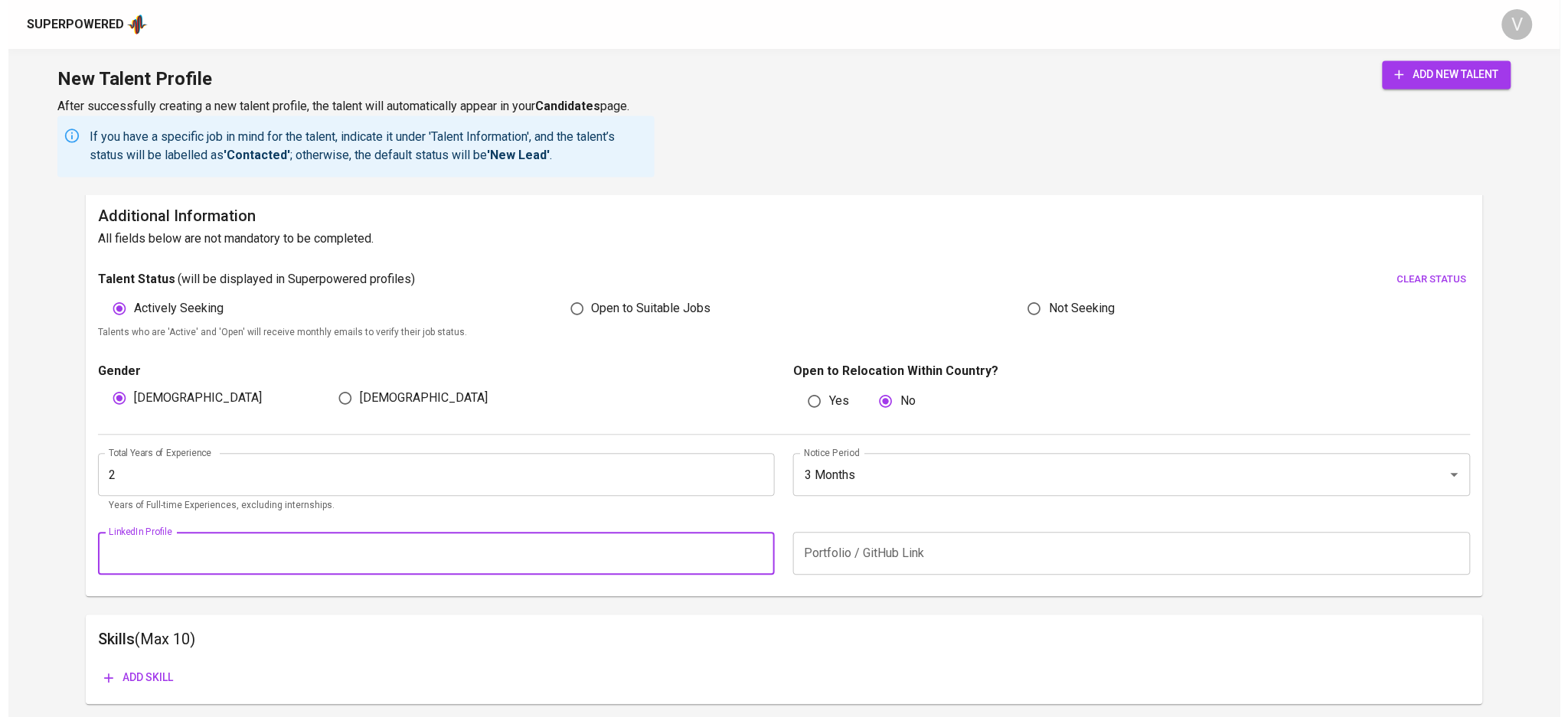
scroll to position [1215, 0]
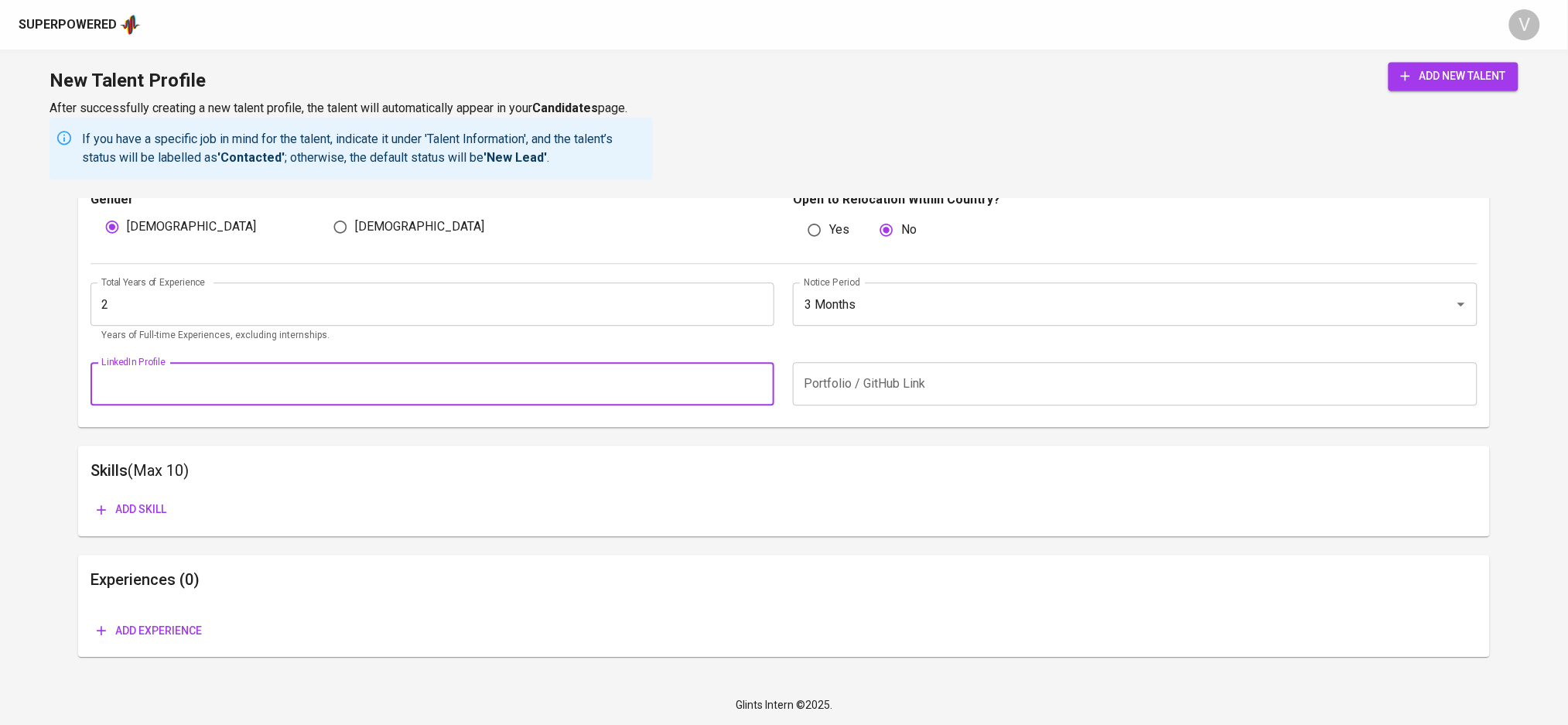
click at [302, 386] on input "text" at bounding box center [432, 383] width 684 height 43
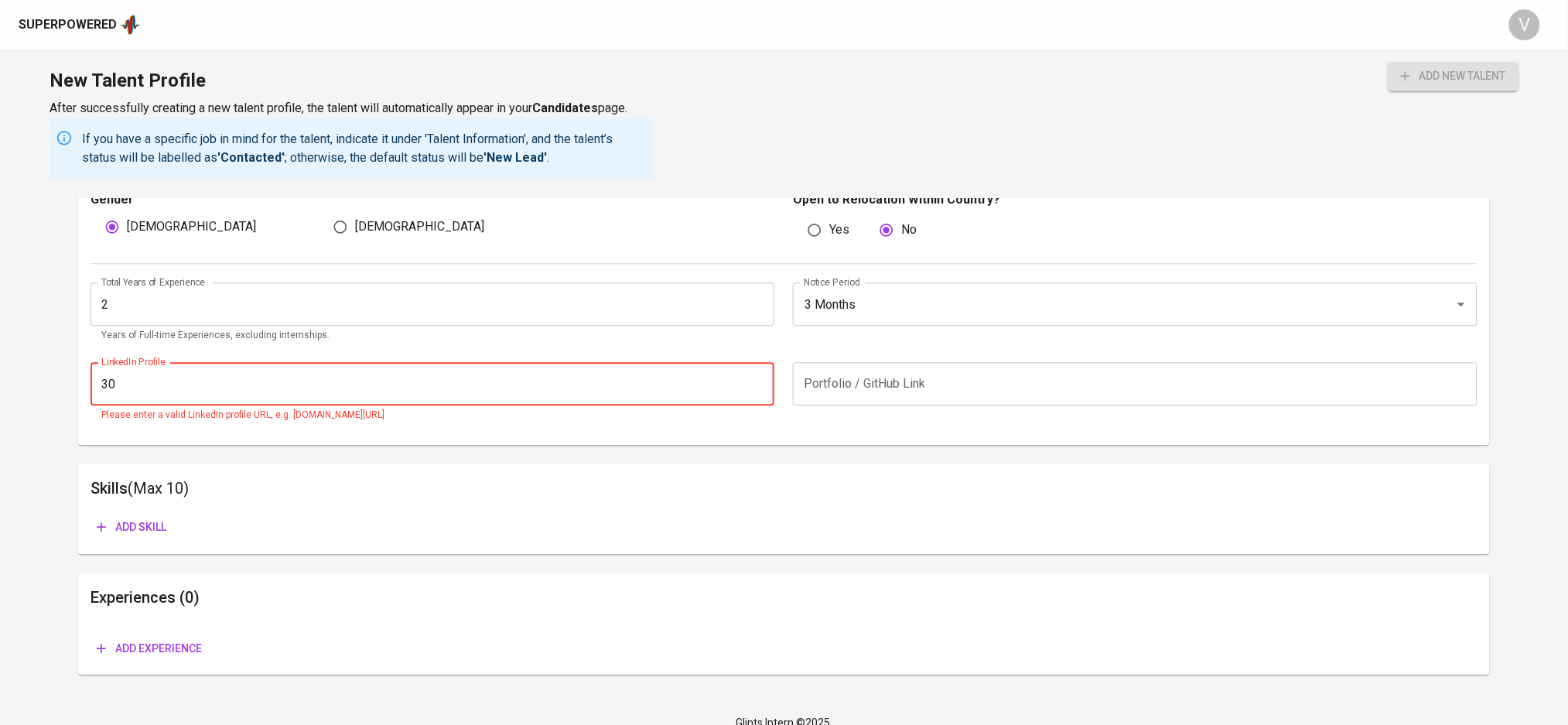
type input "30"
click at [130, 303] on input "2" at bounding box center [432, 303] width 684 height 43
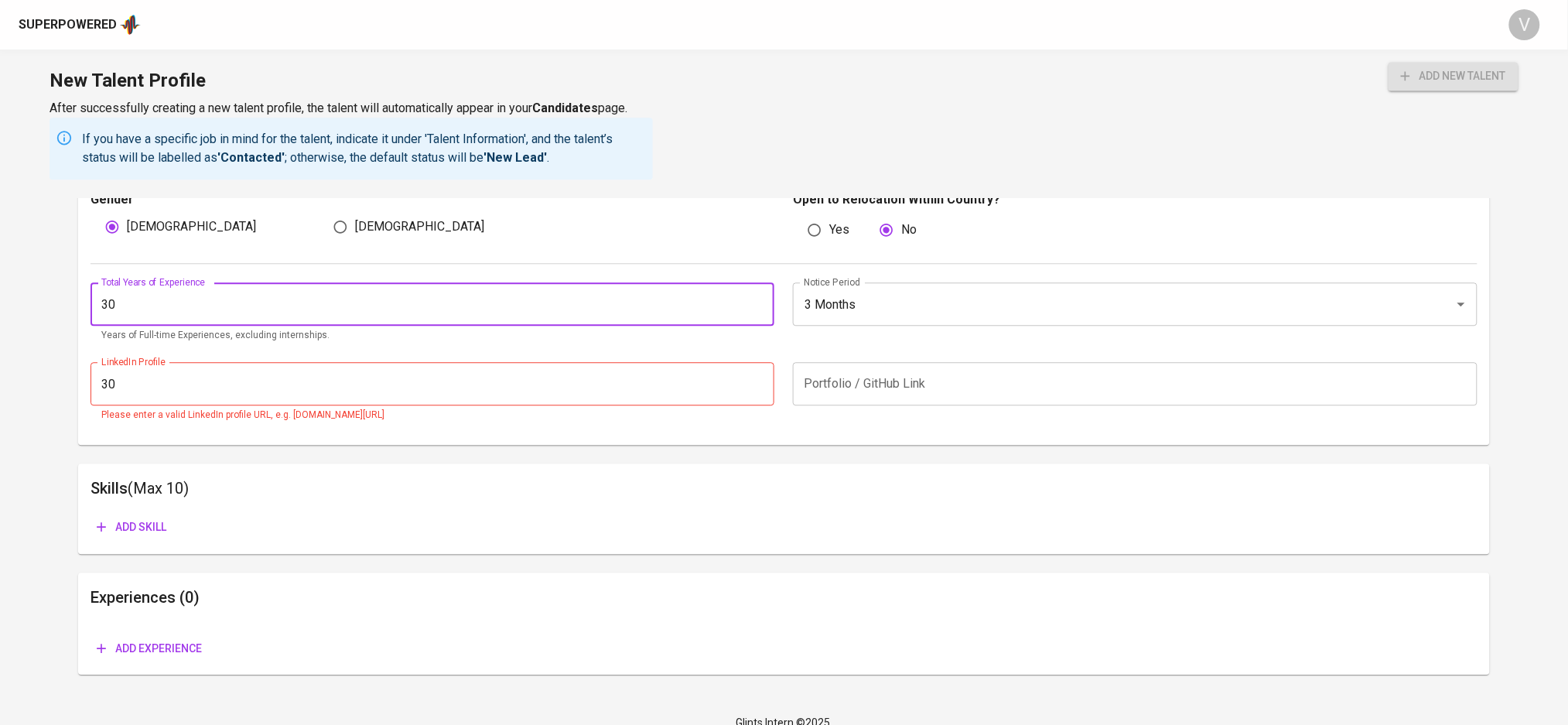
type input "30"
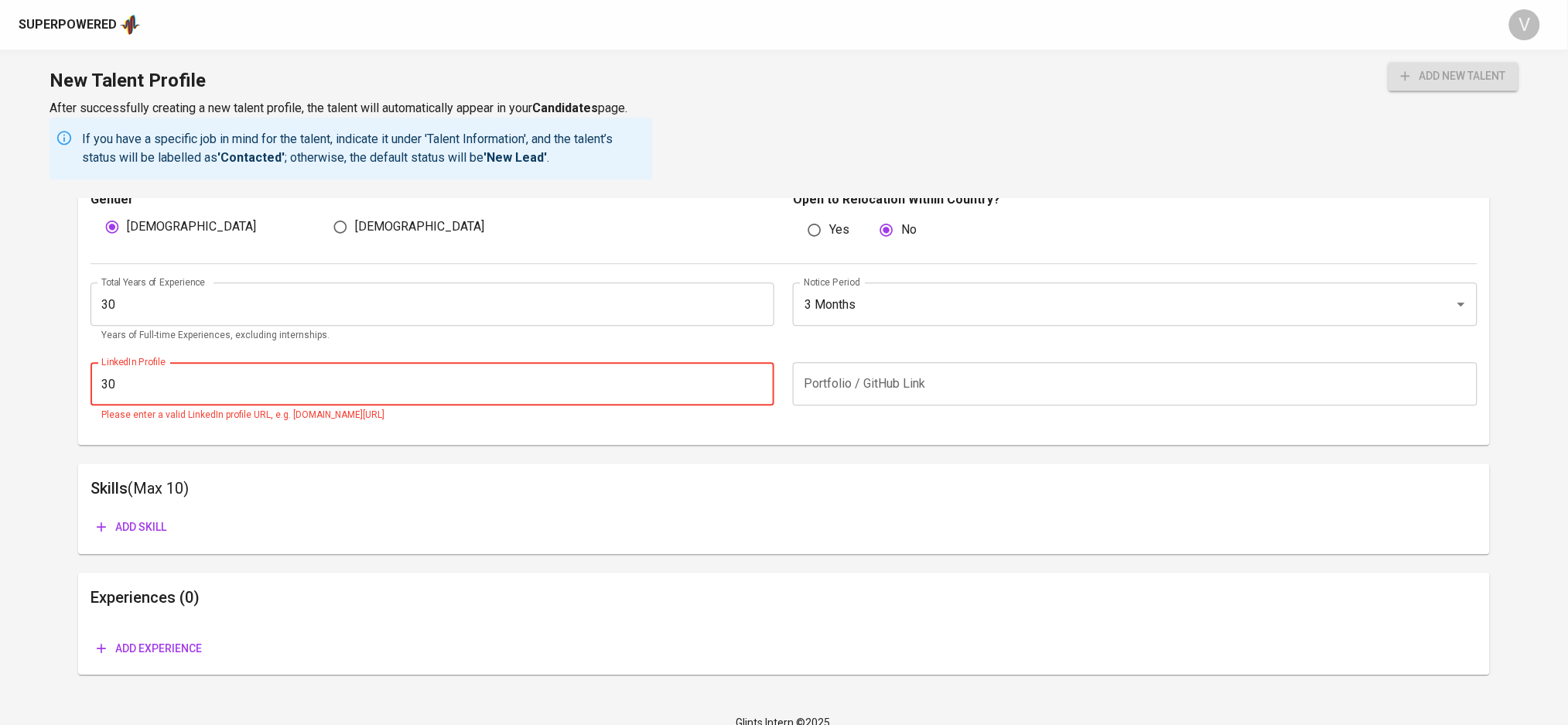
drag, startPoint x: 117, startPoint y: 394, endPoint x: 54, endPoint y: 380, distance: 64.5
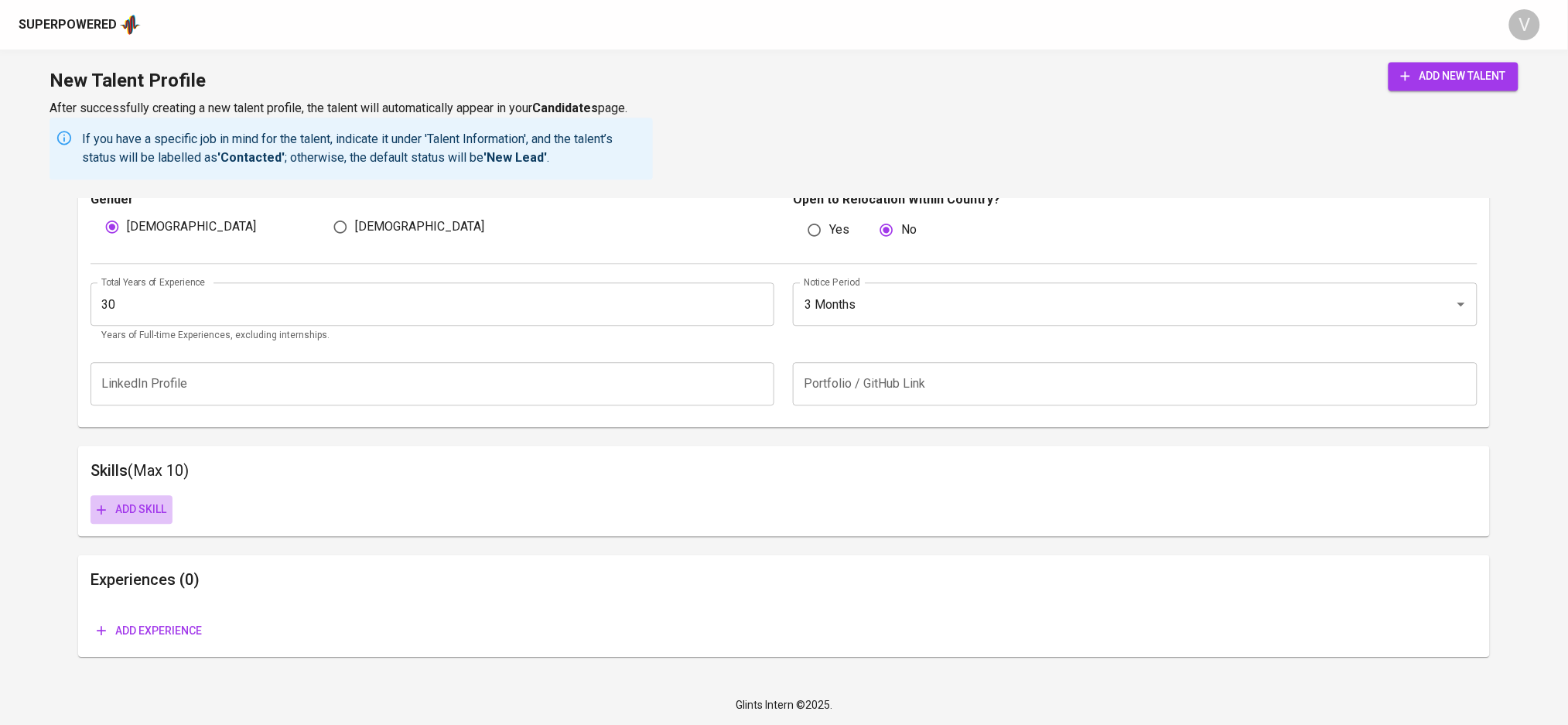
click at [152, 517] on span "Add skill" at bounding box center [132, 509] width 70 height 20
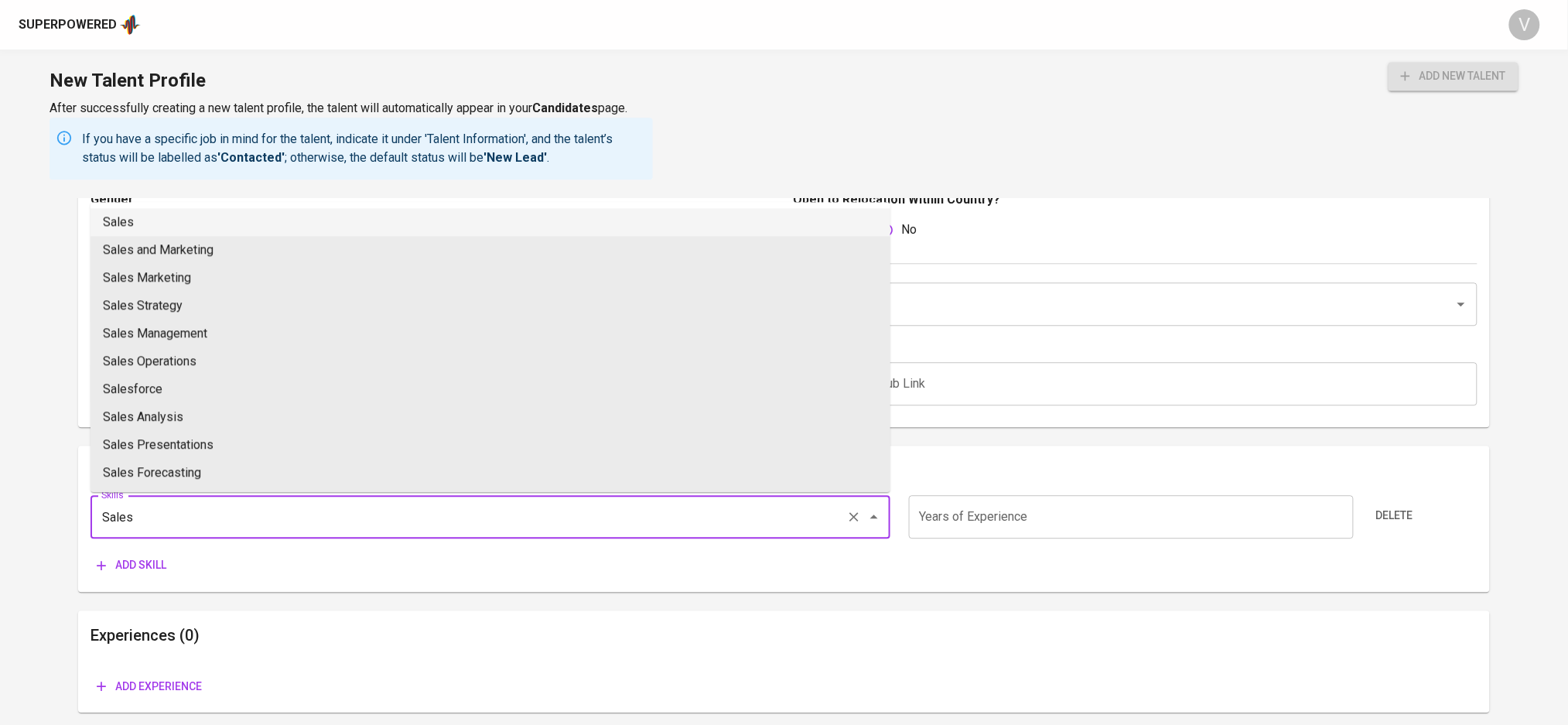
click at [211, 221] on li "Sales" at bounding box center [491, 222] width 800 height 28
type input "Sales"
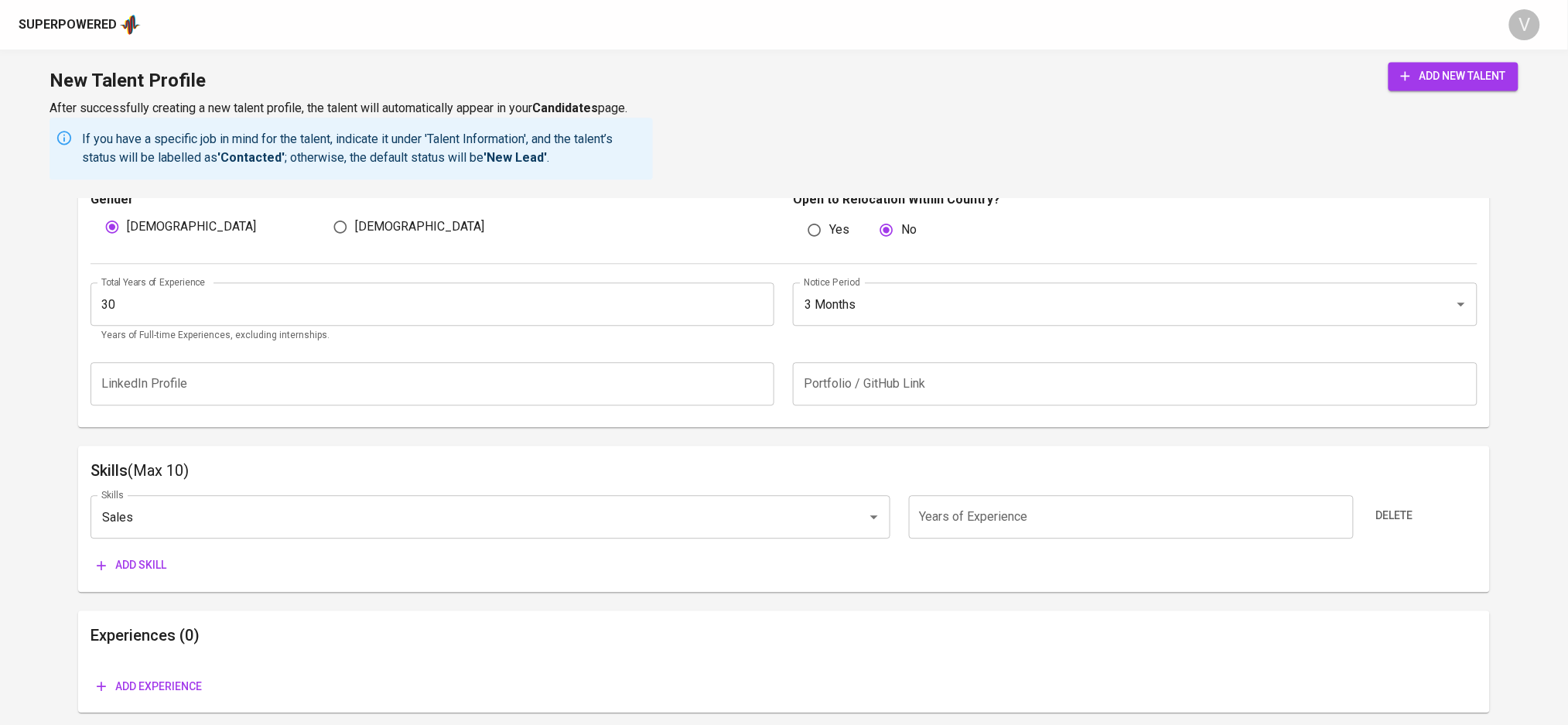
click at [109, 556] on span "Add skill" at bounding box center [132, 565] width 70 height 20
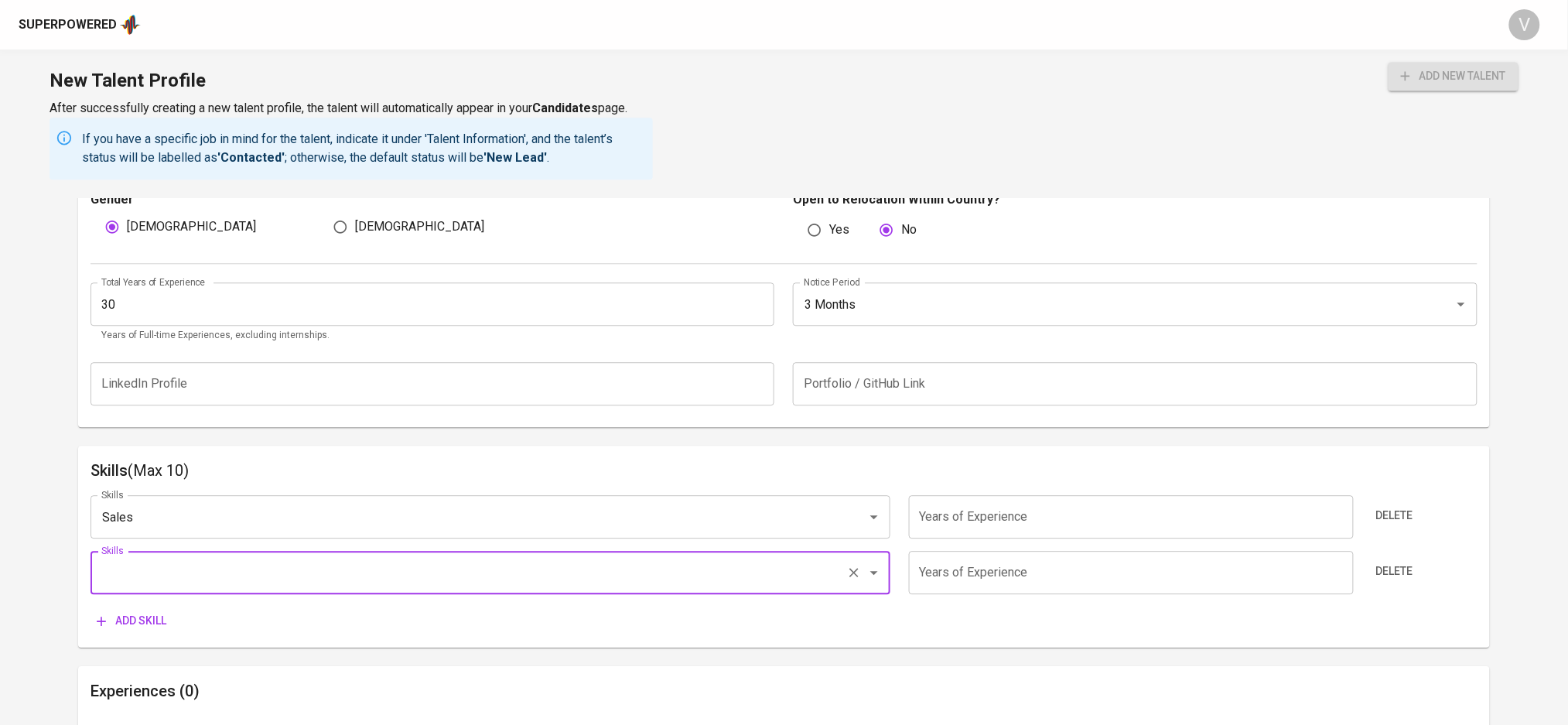
click at [391, 586] on div "Skills" at bounding box center [491, 572] width 800 height 43
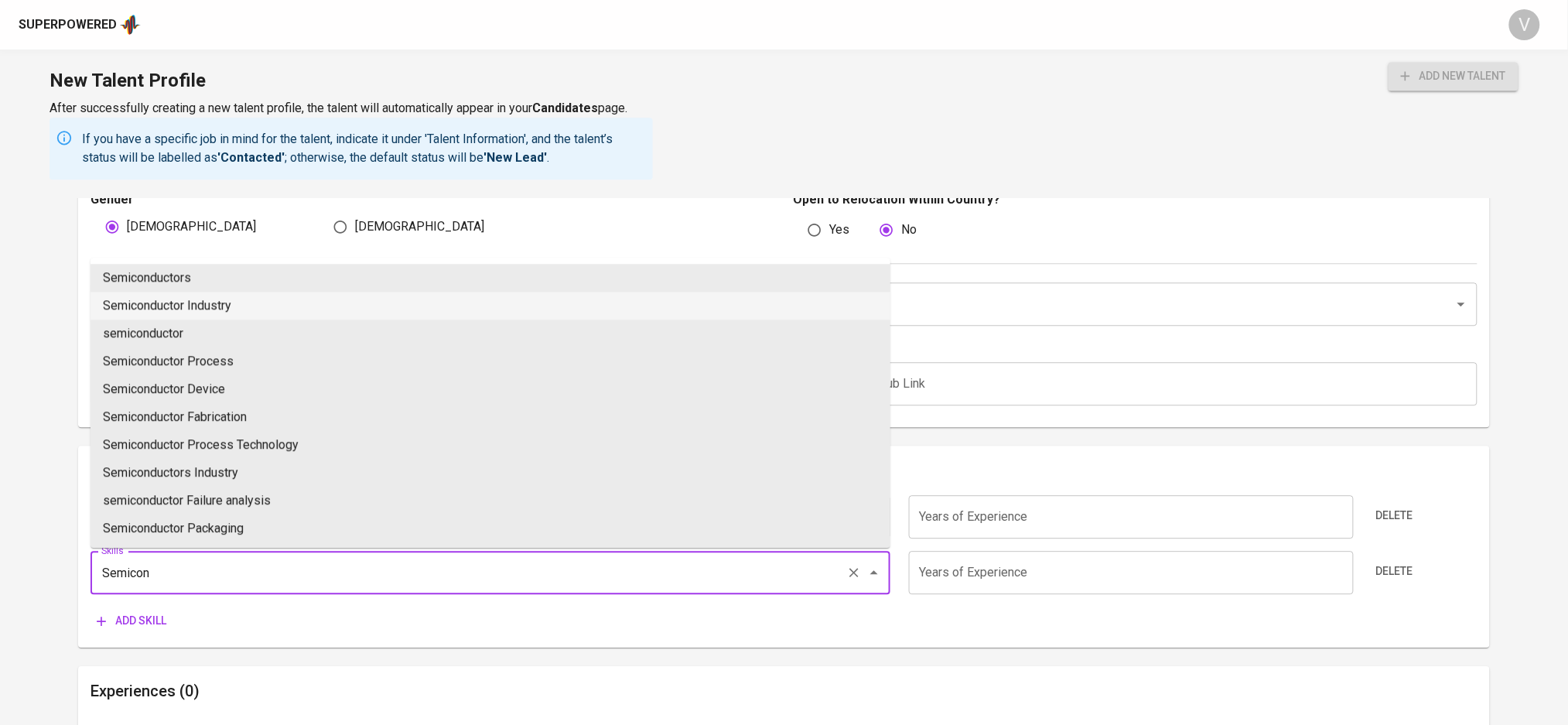
click at [302, 315] on li "Semiconductor Industry" at bounding box center [491, 305] width 800 height 28
type input "Semiconductor Industry"
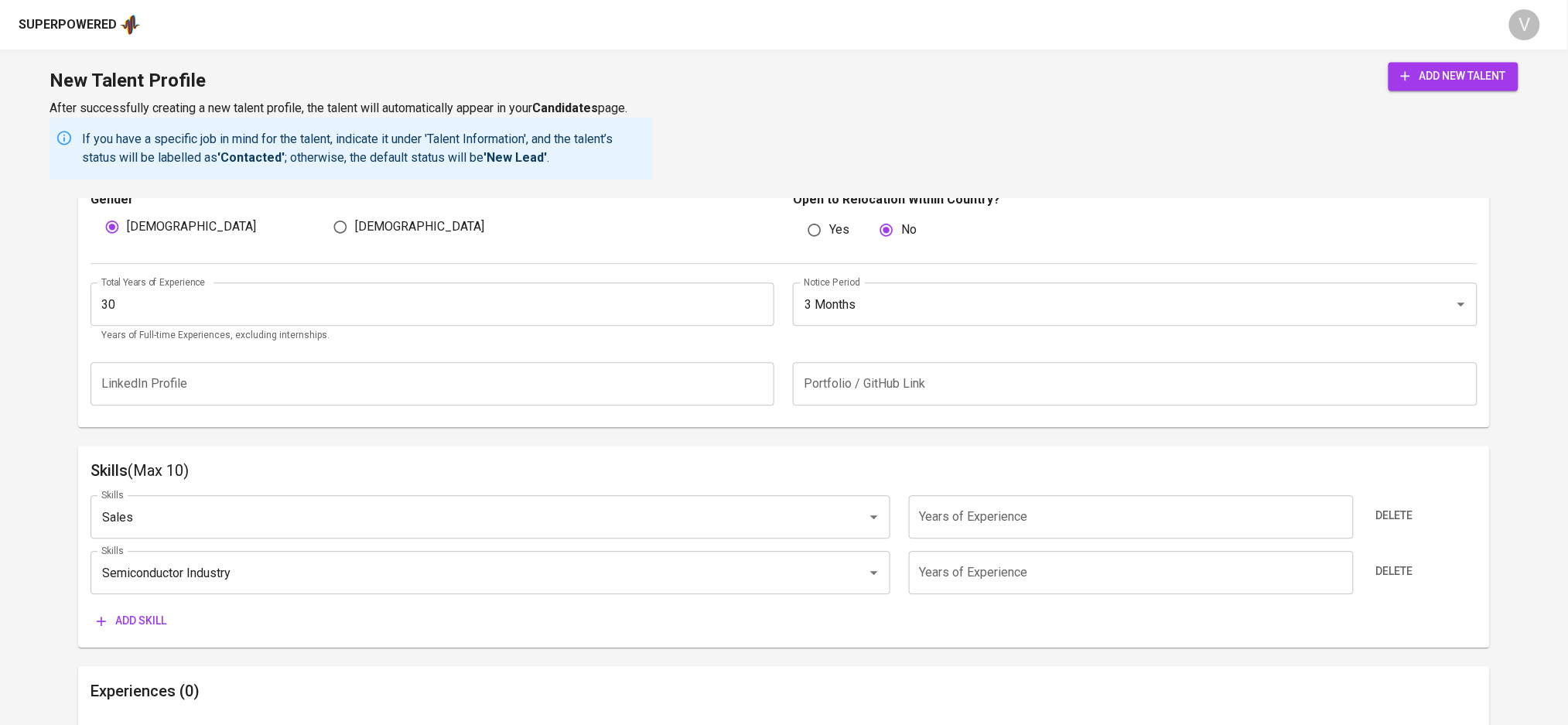
click at [1417, 84] on span "add new talent" at bounding box center [1453, 76] width 105 height 20
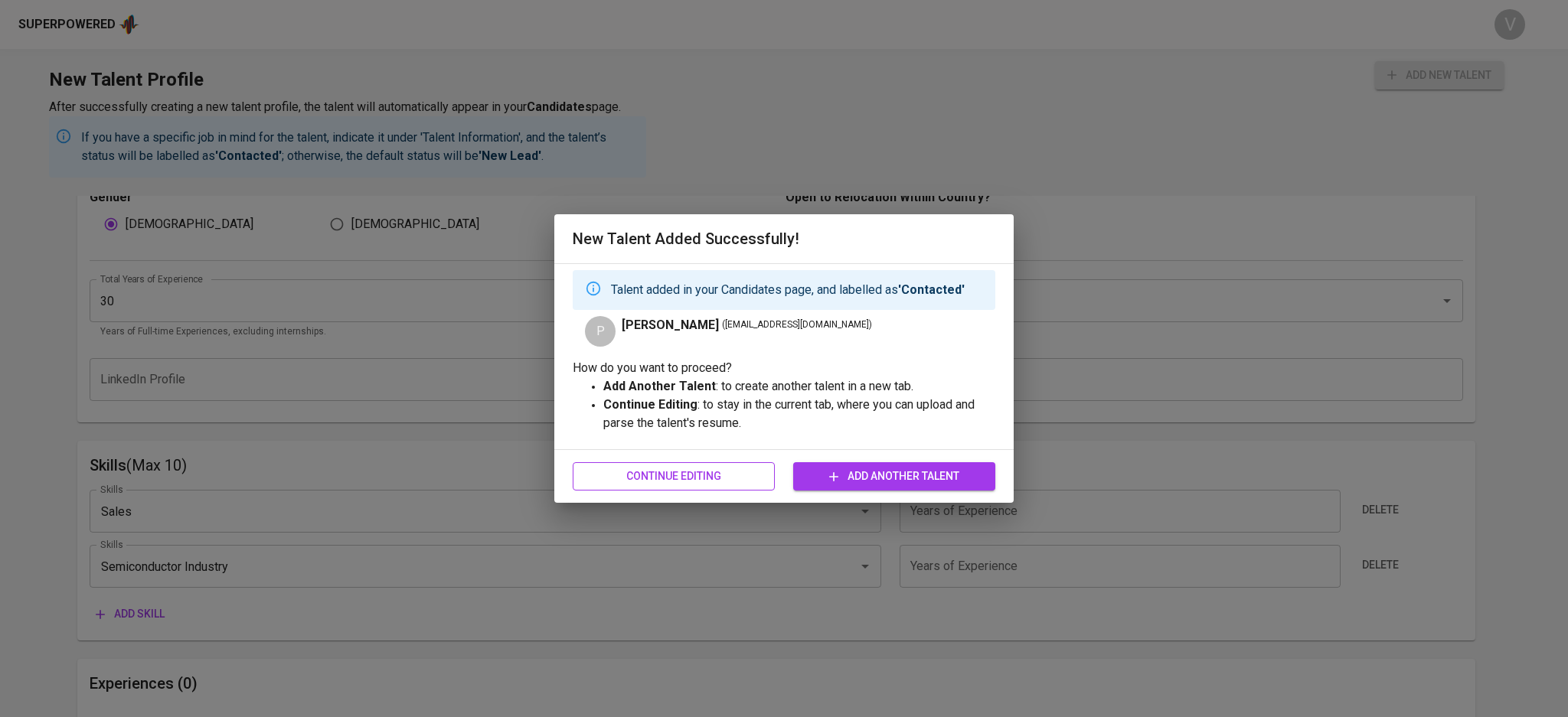
click at [726, 484] on span "Continue Editing" at bounding box center [673, 477] width 177 height 19
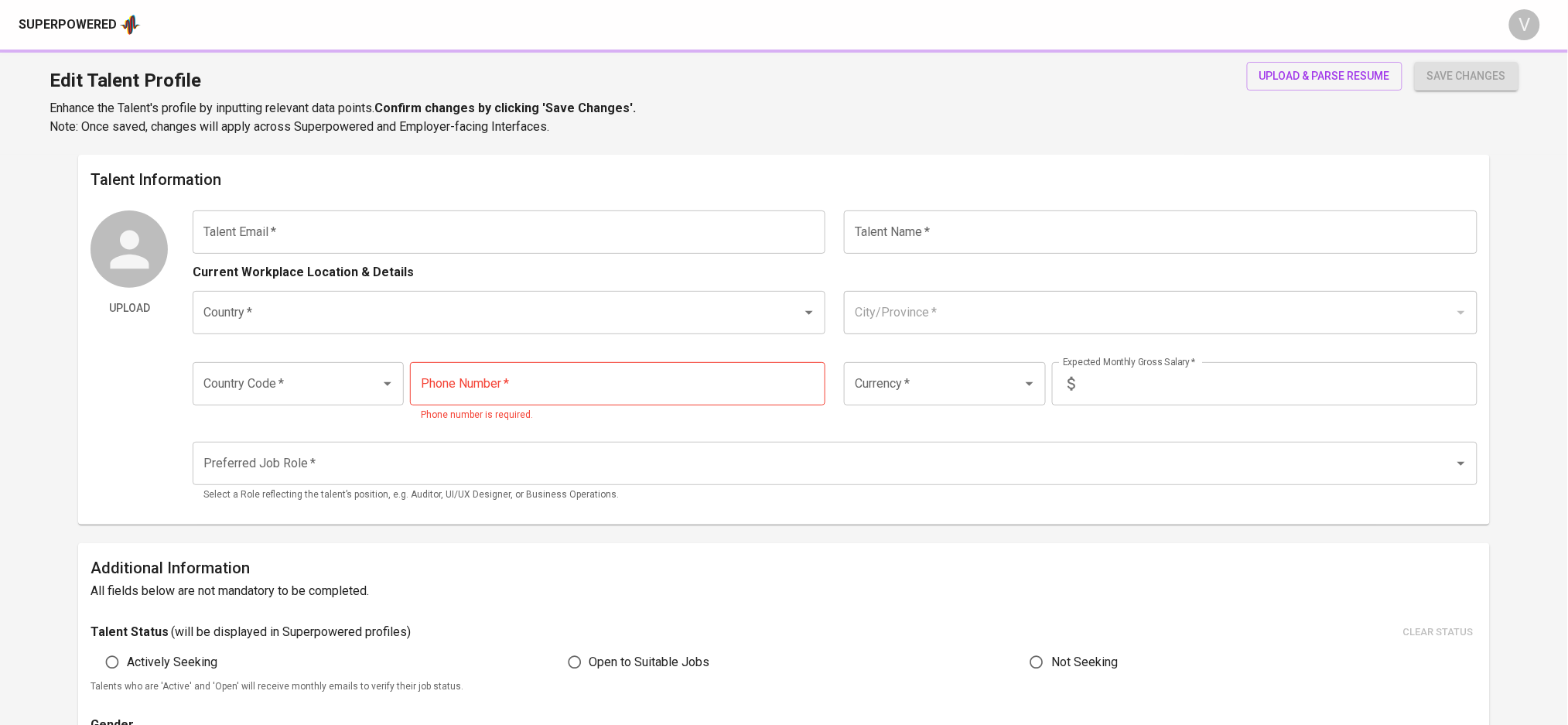
type input "patrickloh67@gmail.com"
type input "Patrick Loh"
type input "[GEOGRAPHIC_DATA]"
type input "Penang"
type input "+60"
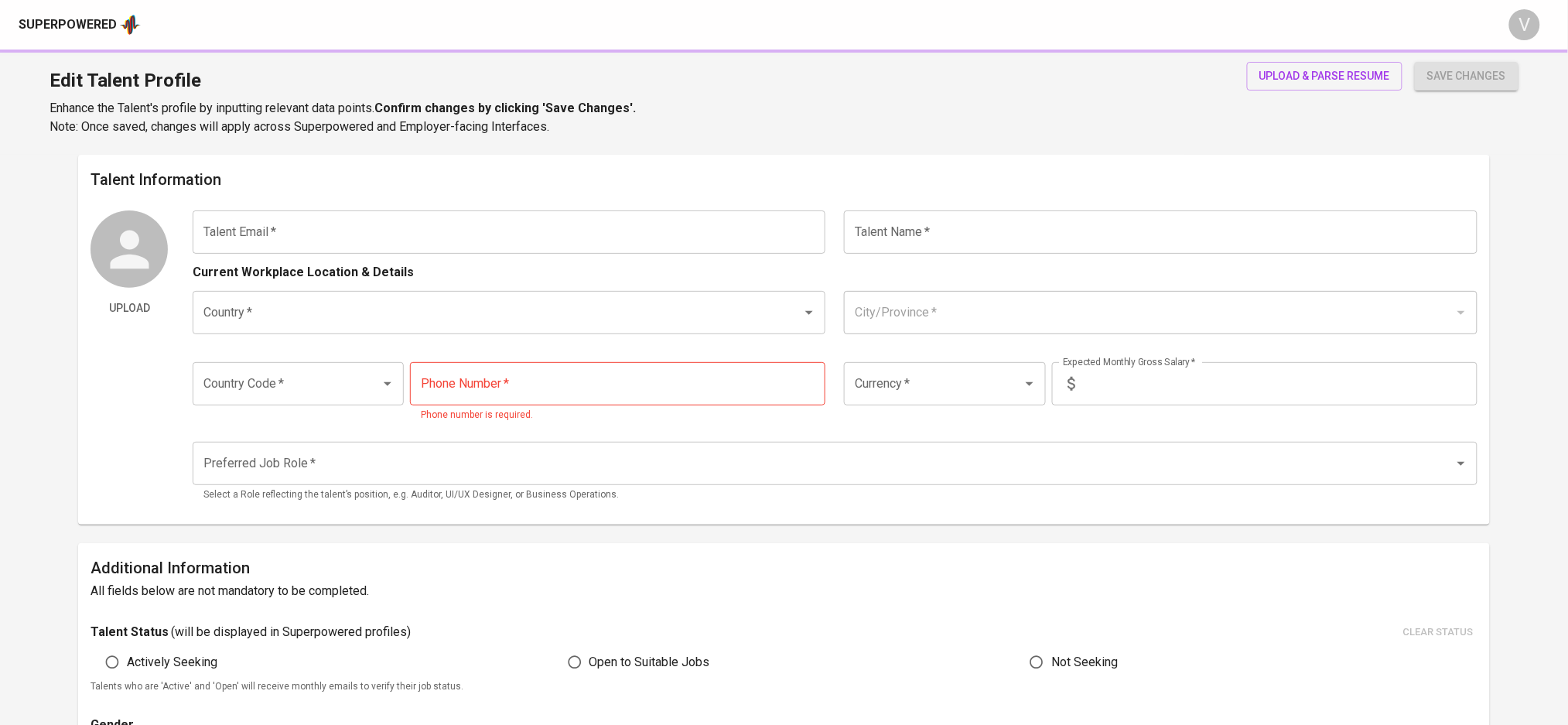
type input "19-400-4335"
type input "MYR"
type input "48,000"
type input "Sales Director"
radio input "true"
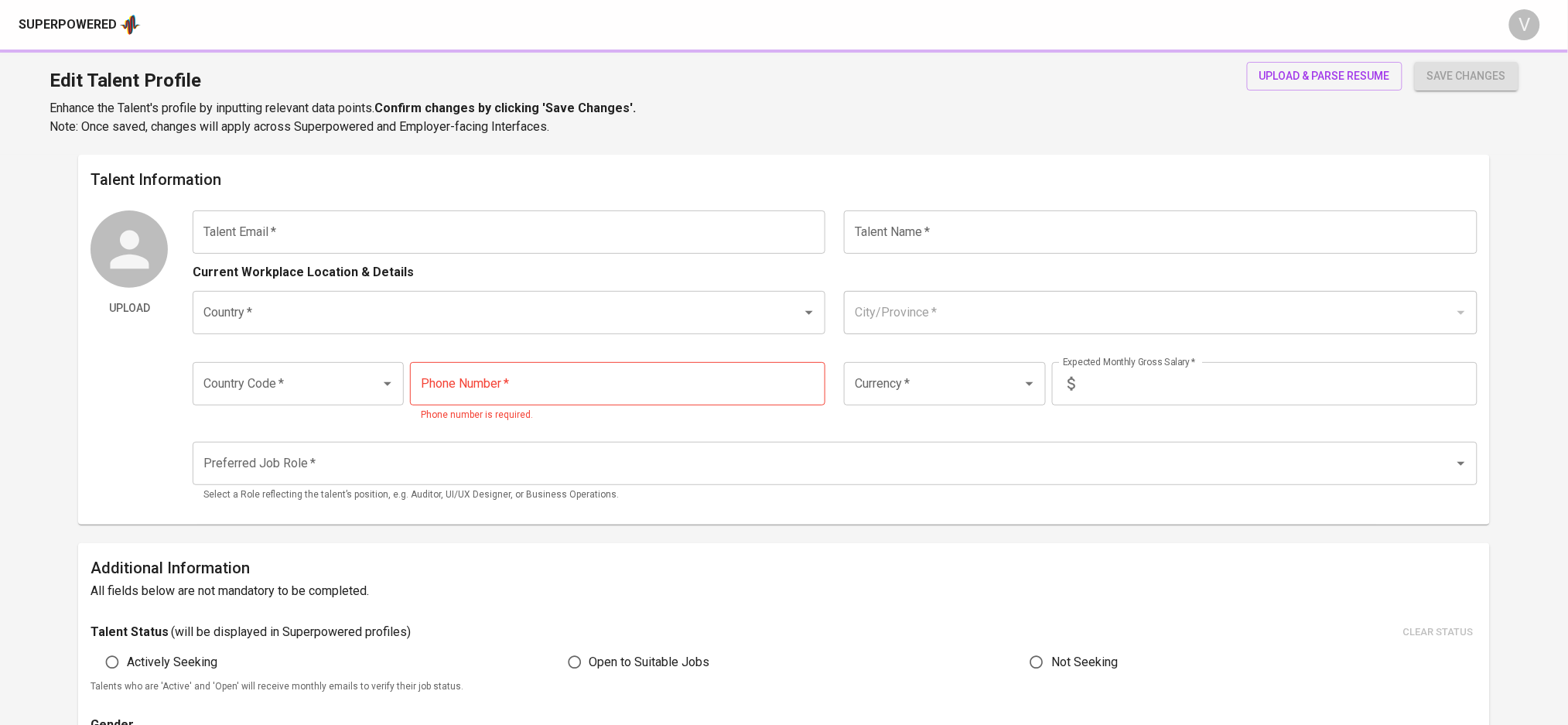
radio input "true"
type input "30"
type input "3 Months"
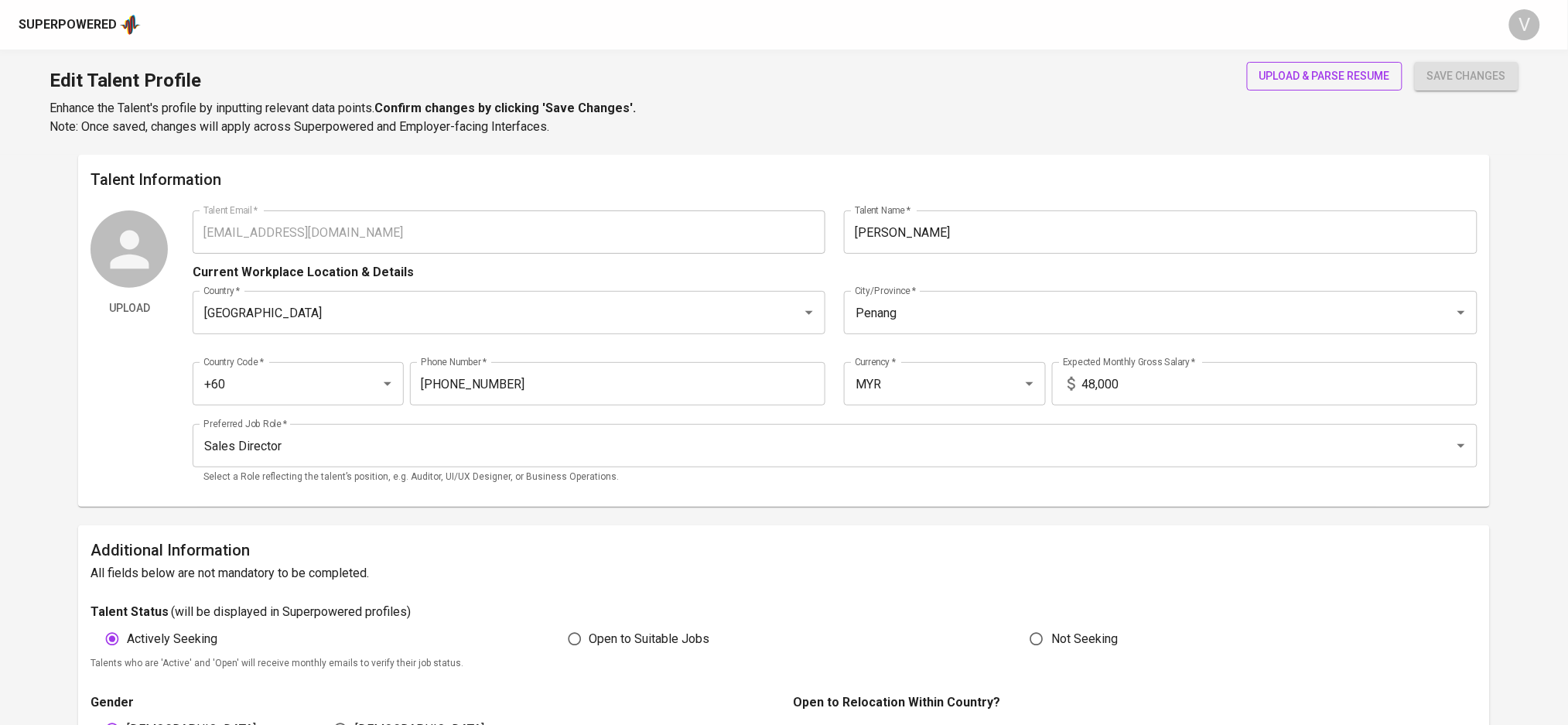
click at [1344, 83] on span "upload & parse resume" at bounding box center [1325, 76] width 131 height 20
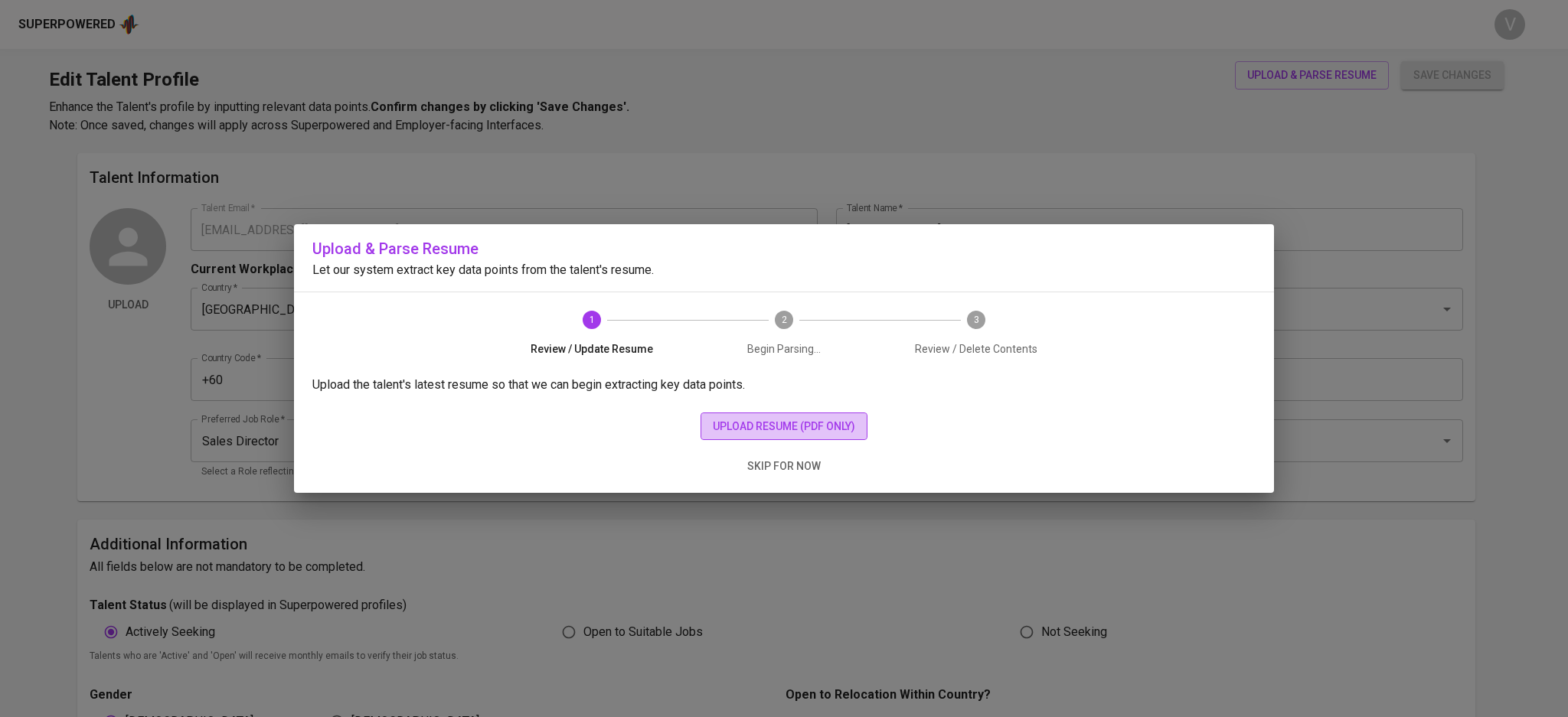
click at [757, 419] on span "upload resume (pdf only)" at bounding box center [784, 426] width 142 height 19
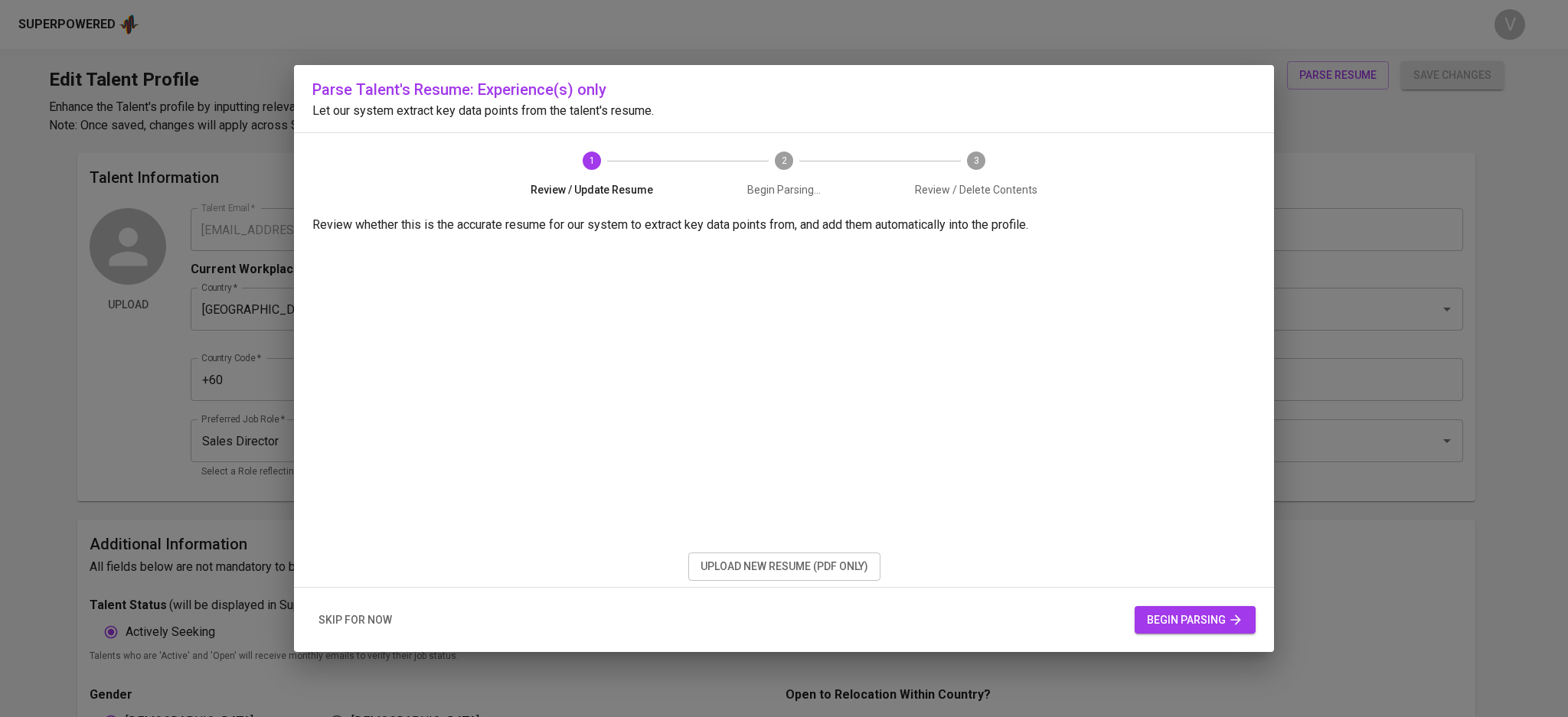
click at [1189, 624] on span "begin parsing" at bounding box center [1195, 620] width 97 height 19
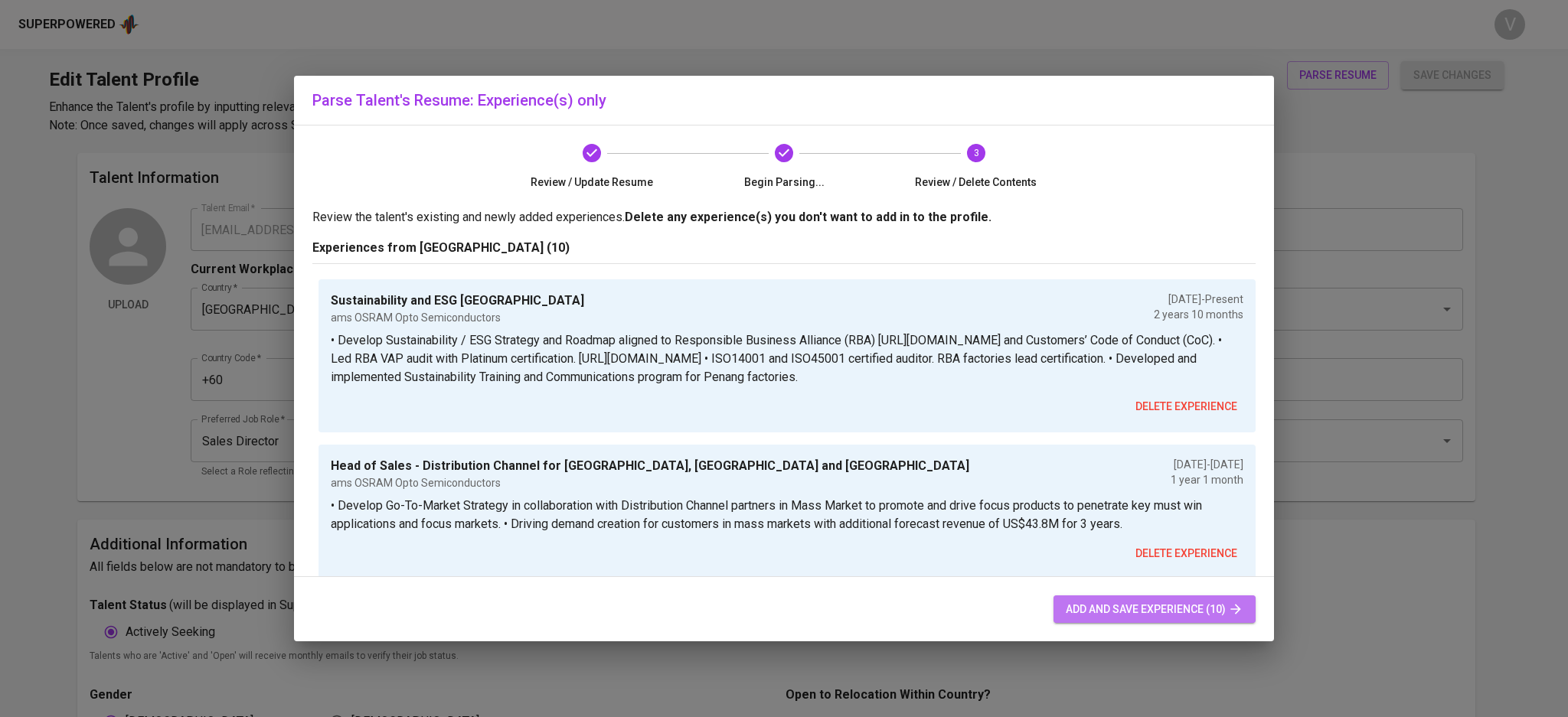
click at [1098, 609] on span "add and save experience (10)" at bounding box center [1154, 609] width 177 height 19
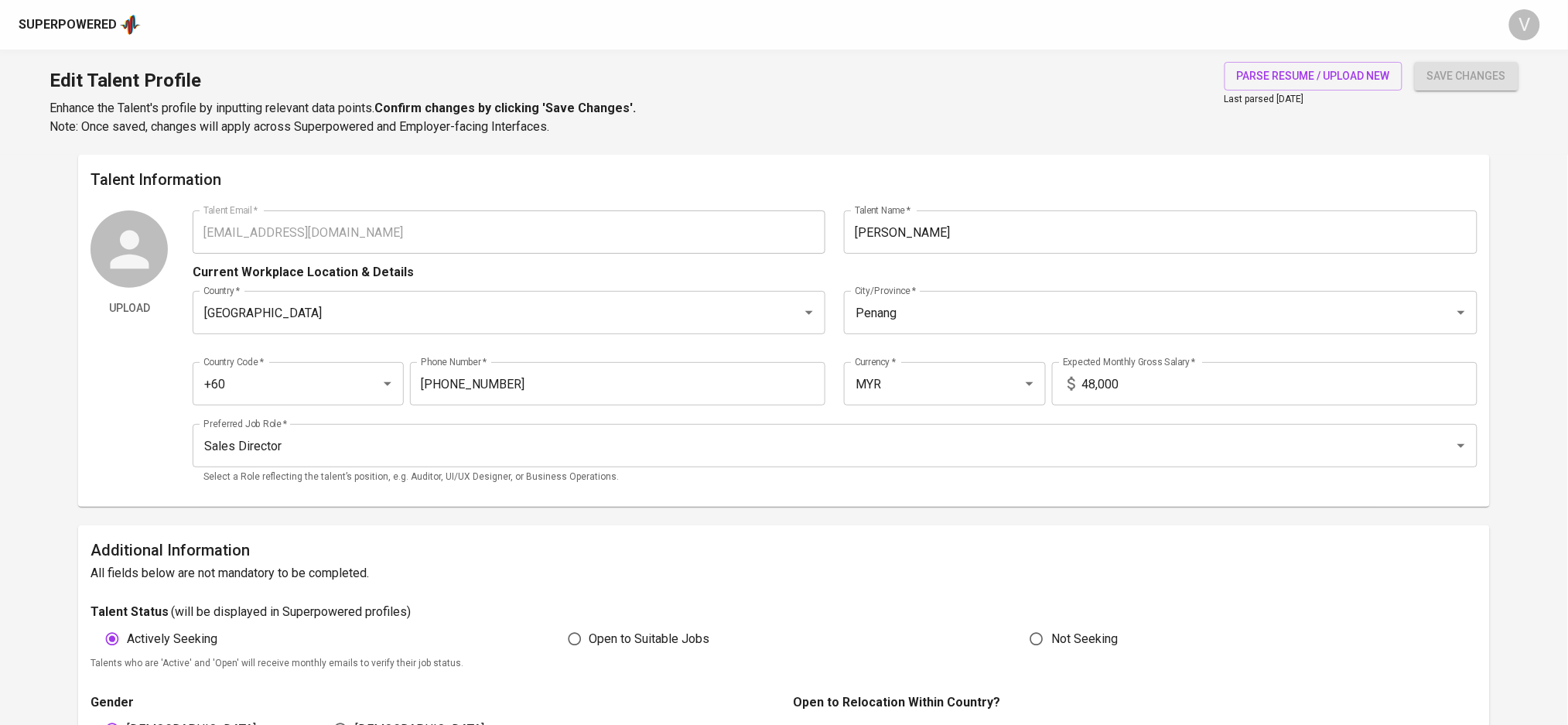
click at [120, 25] on img at bounding box center [130, 24] width 21 height 23
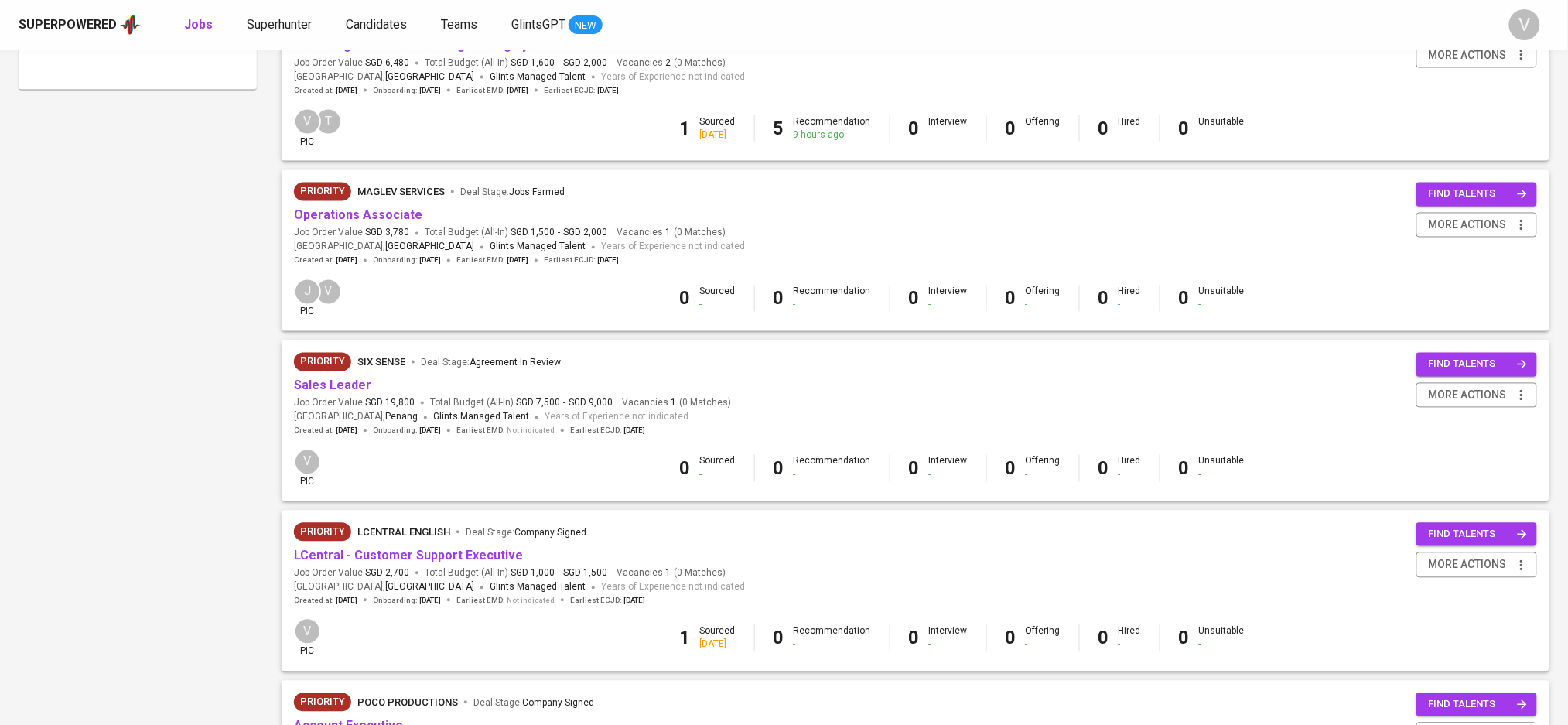
scroll to position [1032, 0]
